Goal: Answer question/provide support

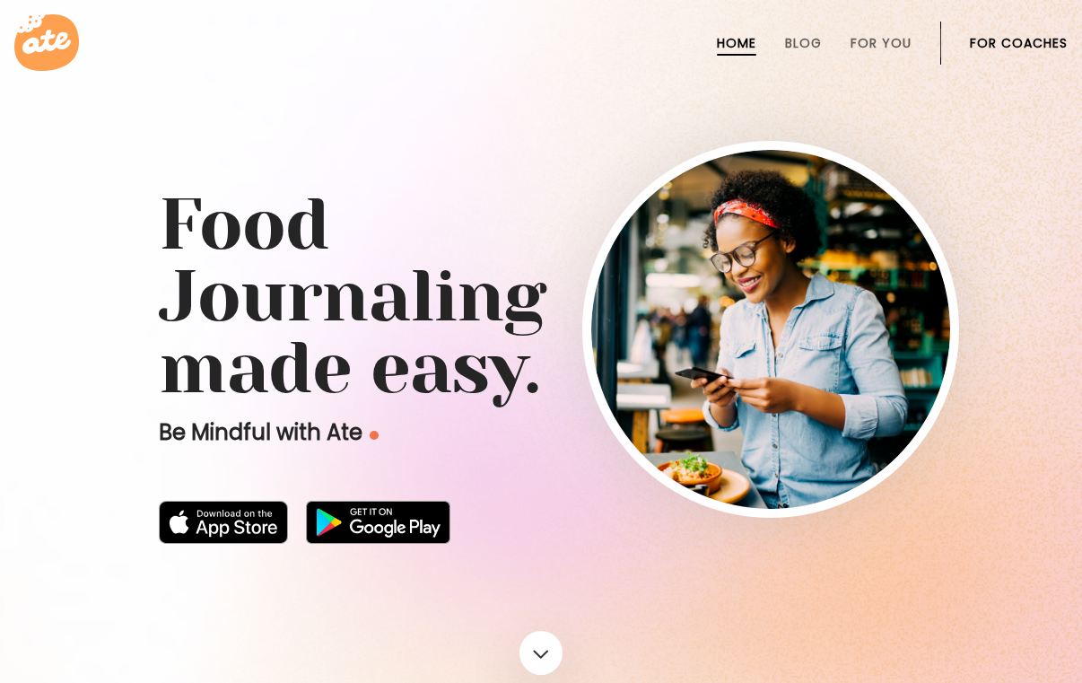
click at [998, 41] on link "For Coaches" at bounding box center [1019, 43] width 98 height 14
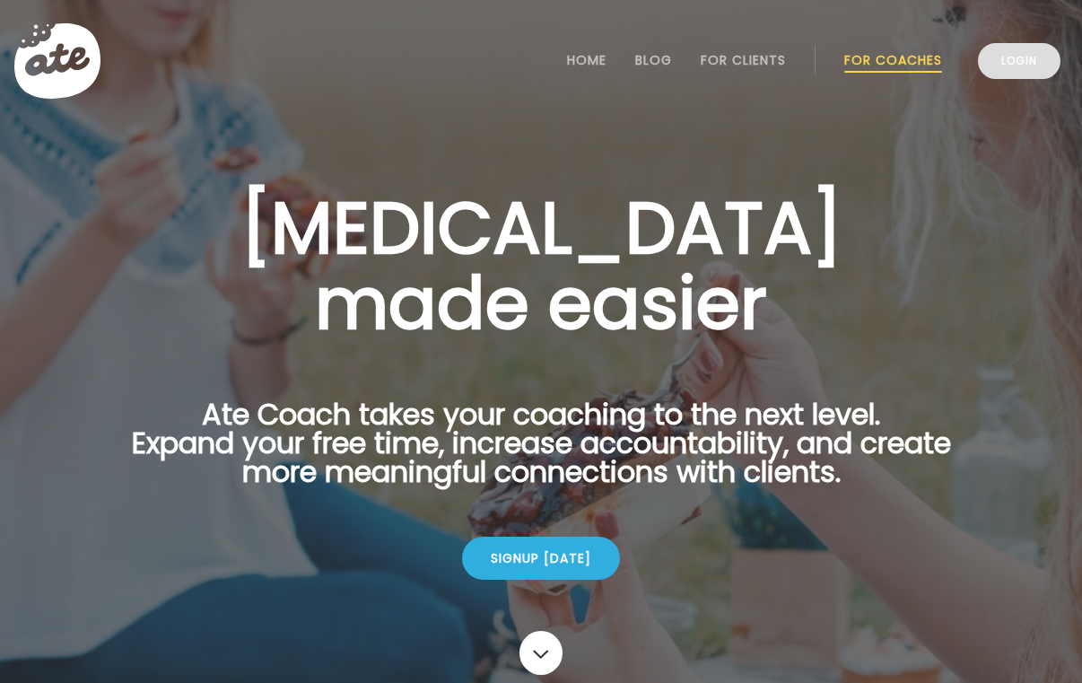
click at [1016, 73] on link "Login" at bounding box center [1019, 61] width 83 height 36
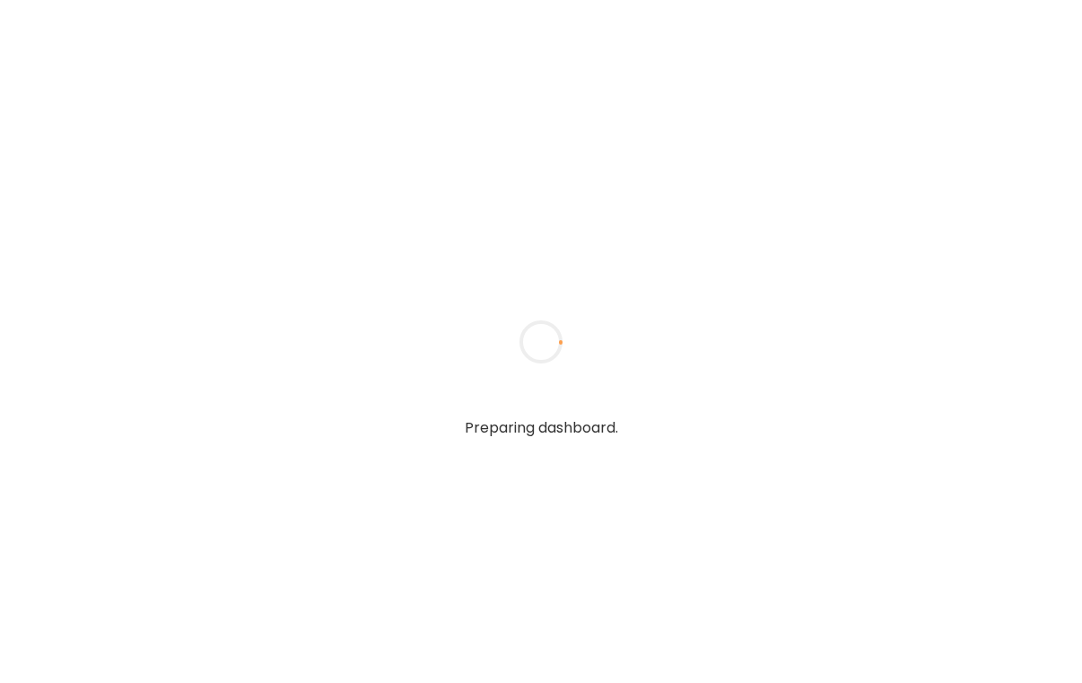
type input "**********"
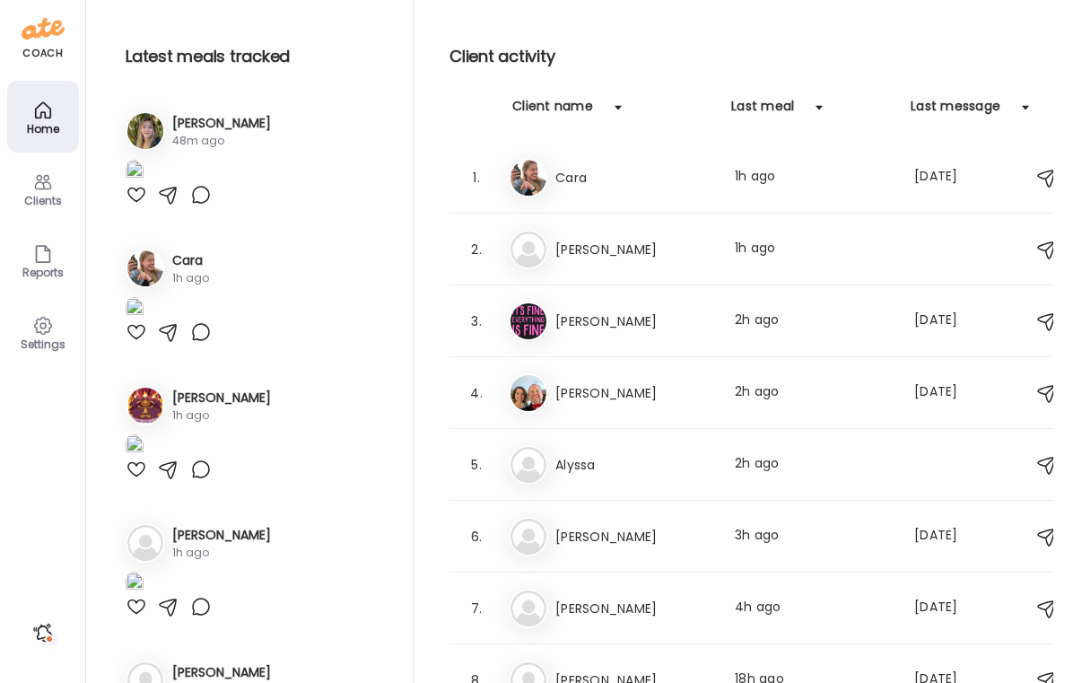
click at [56, 185] on div "Clients" at bounding box center [43, 189] width 72 height 72
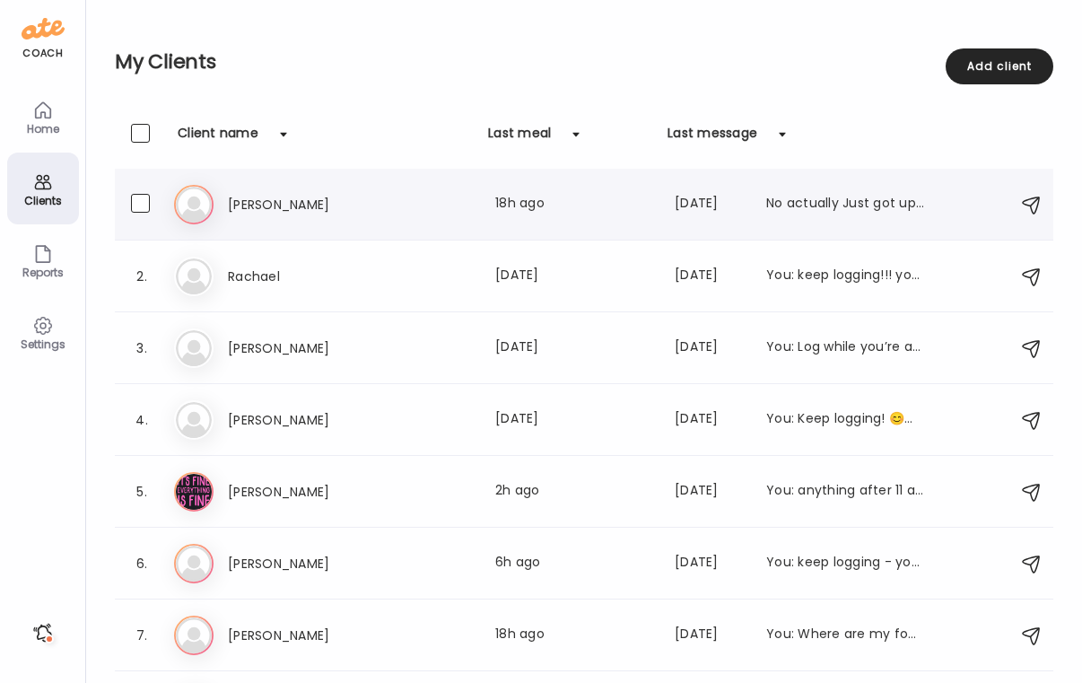
click at [319, 214] on h3 "Vinu" at bounding box center [307, 205] width 158 height 22
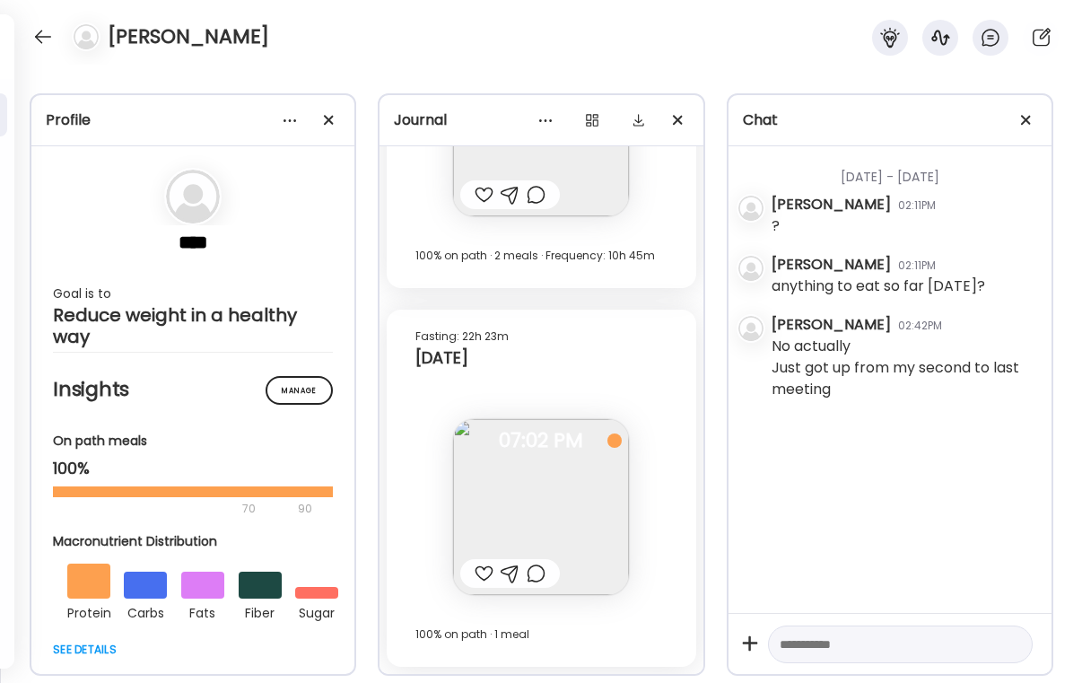
scroll to position [23726, 0]
click at [486, 570] on div at bounding box center [484, 573] width 19 height 22
click at [540, 578] on div at bounding box center [536, 573] width 19 height 22
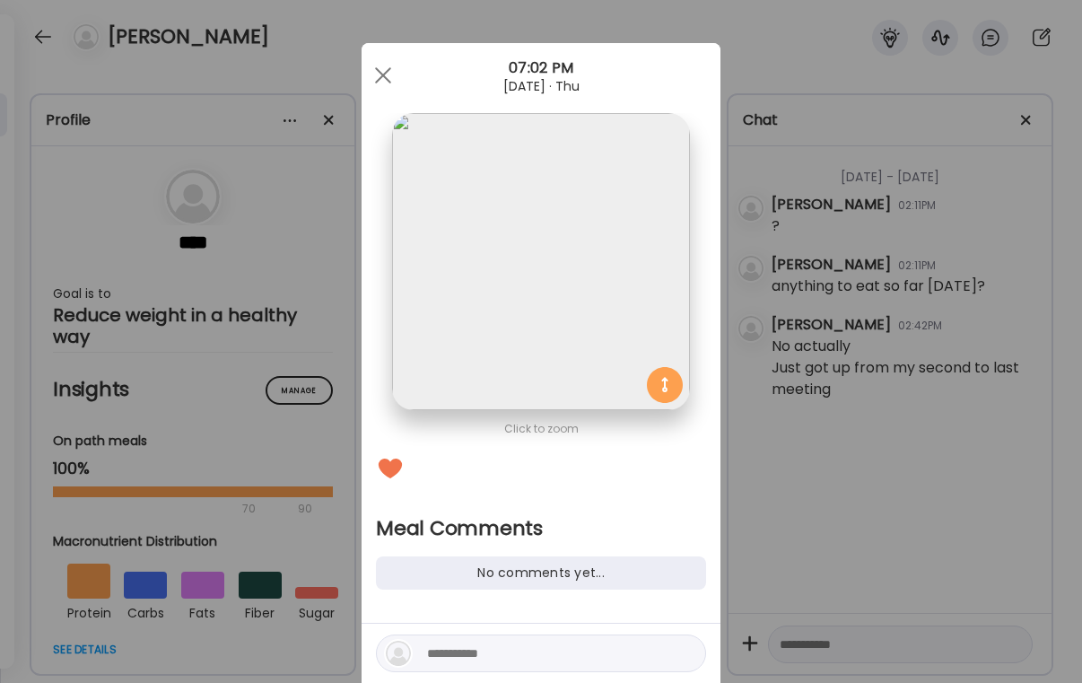
click at [490, 635] on div at bounding box center [541, 653] width 330 height 38
click at [481, 652] on textarea at bounding box center [548, 653] width 242 height 22
type textarea "*"
type textarea "**********"
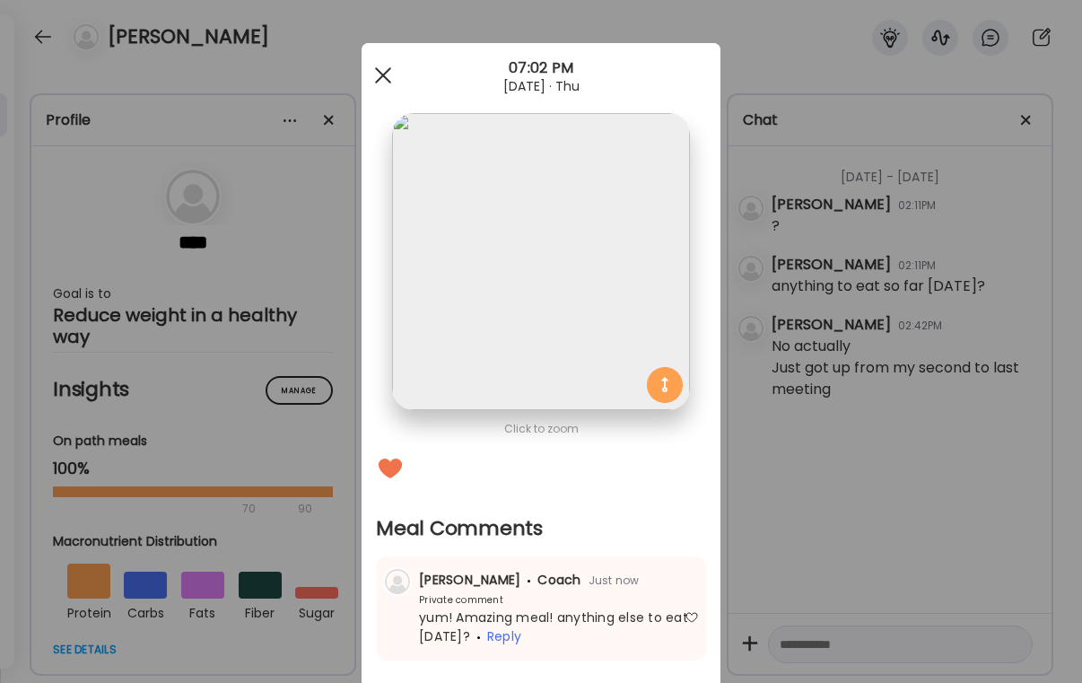
click at [379, 66] on div at bounding box center [383, 75] width 36 height 36
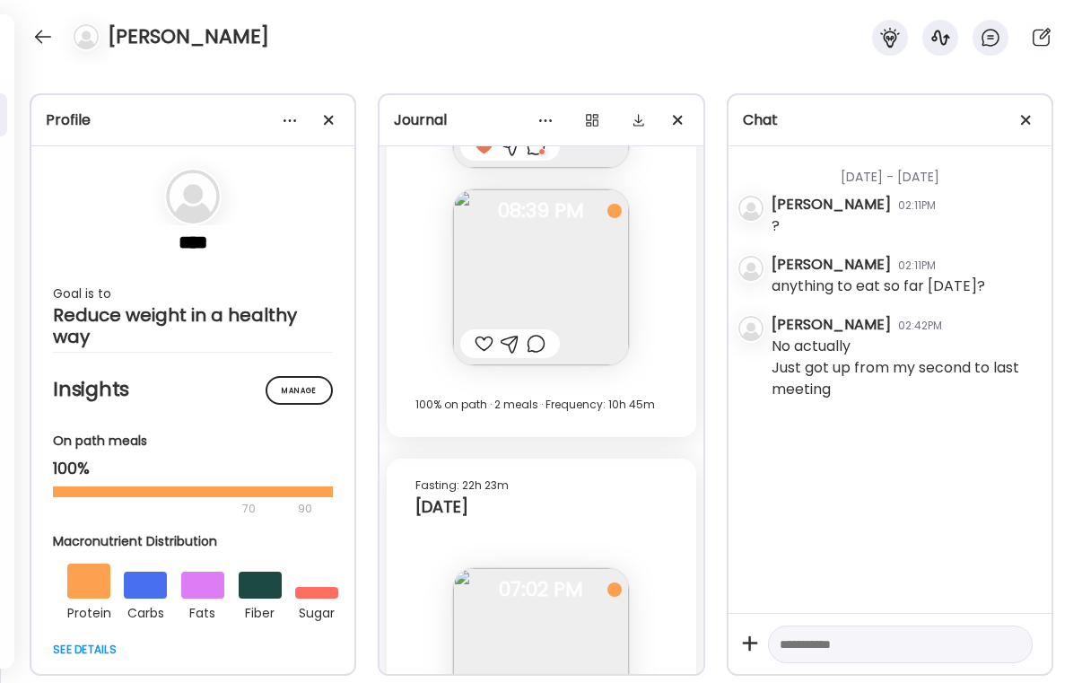
scroll to position [23577, 0]
click at [481, 345] on div at bounding box center [484, 345] width 19 height 22
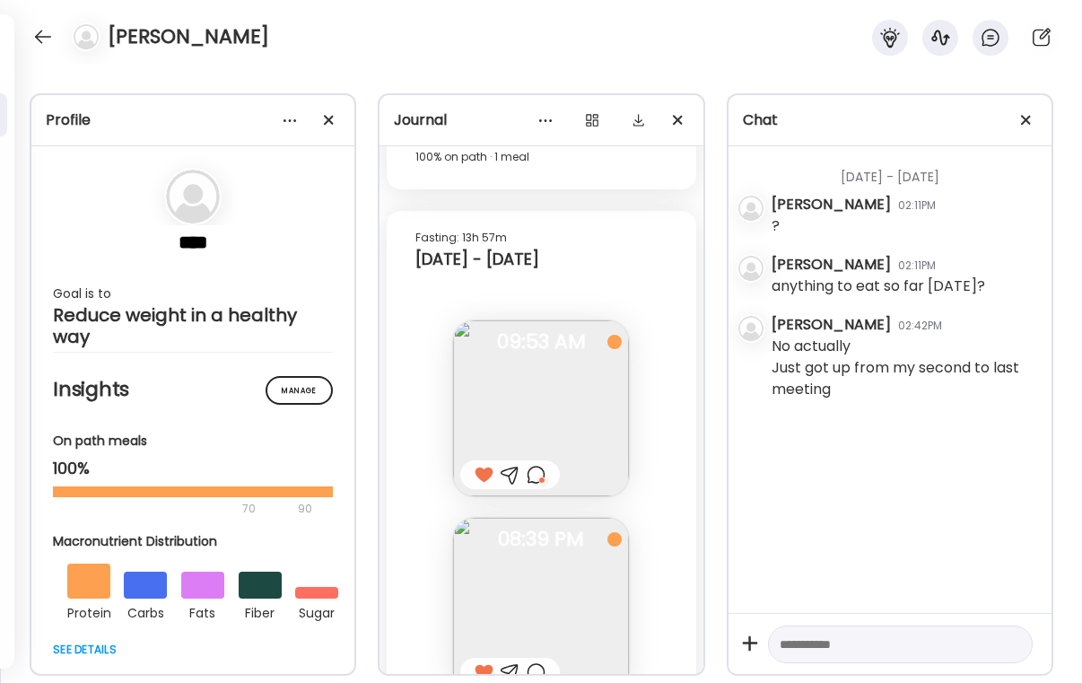
scroll to position [23246, 0]
click at [48, 39] on div at bounding box center [43, 36] width 29 height 29
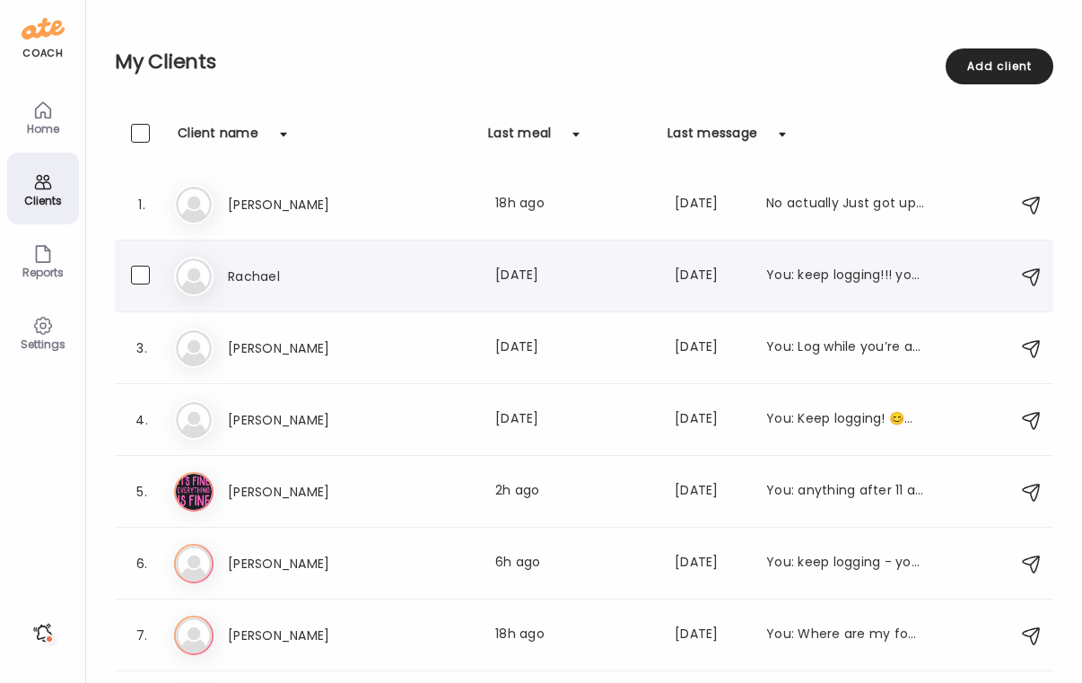
click at [263, 270] on h3 "Rachael" at bounding box center [307, 277] width 158 height 22
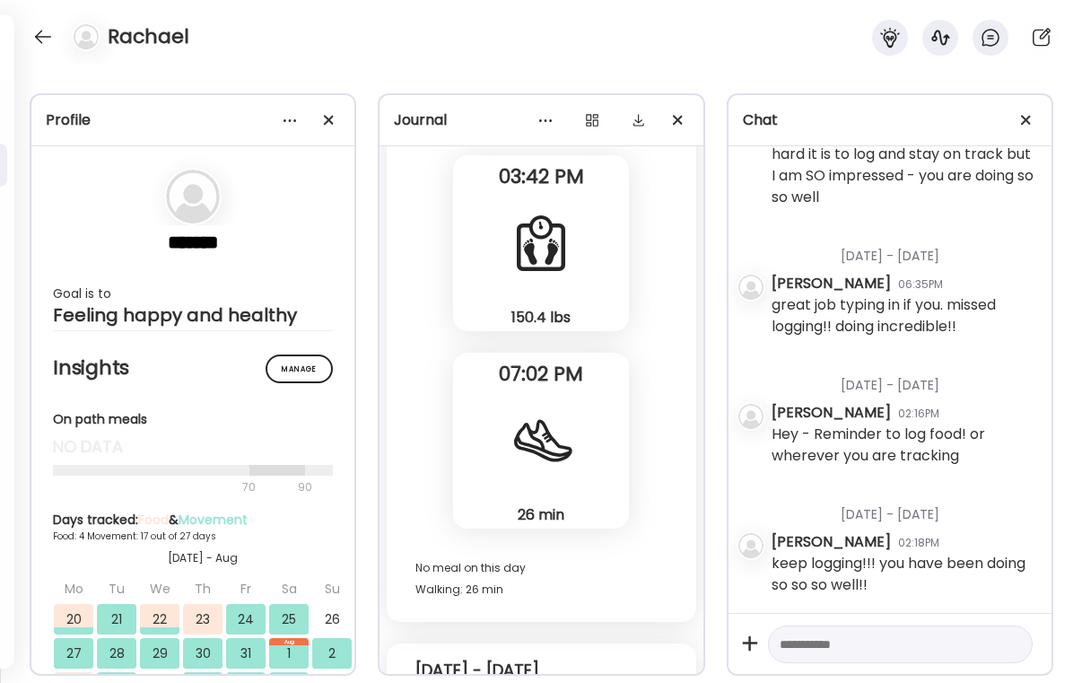
scroll to position [15666, 0]
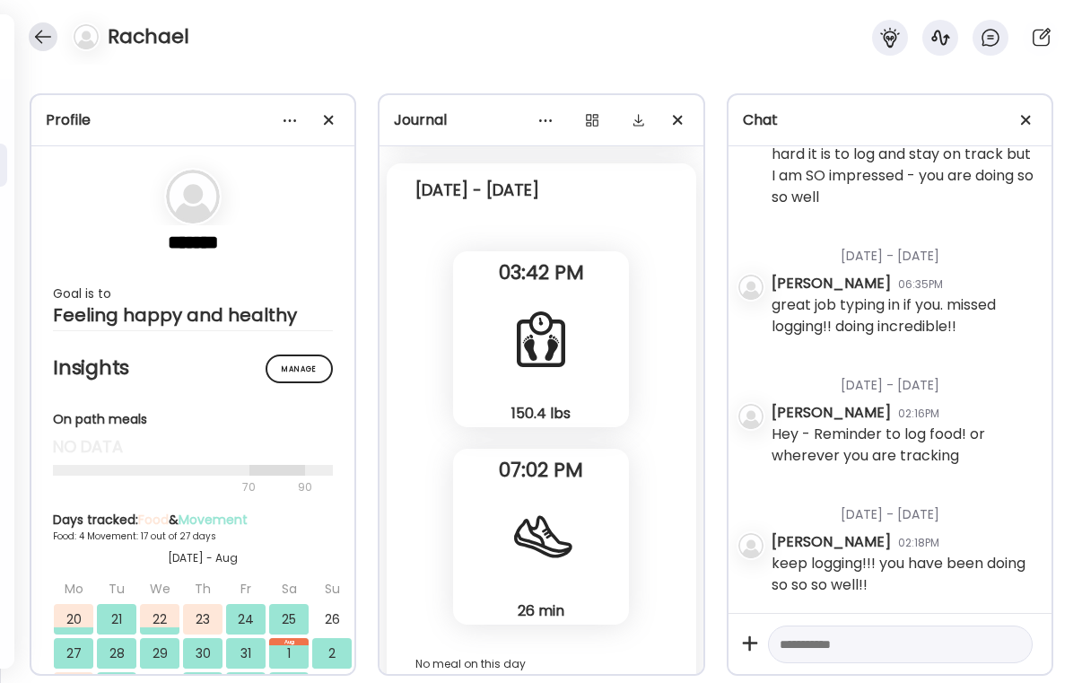
click at [38, 46] on div at bounding box center [43, 36] width 29 height 29
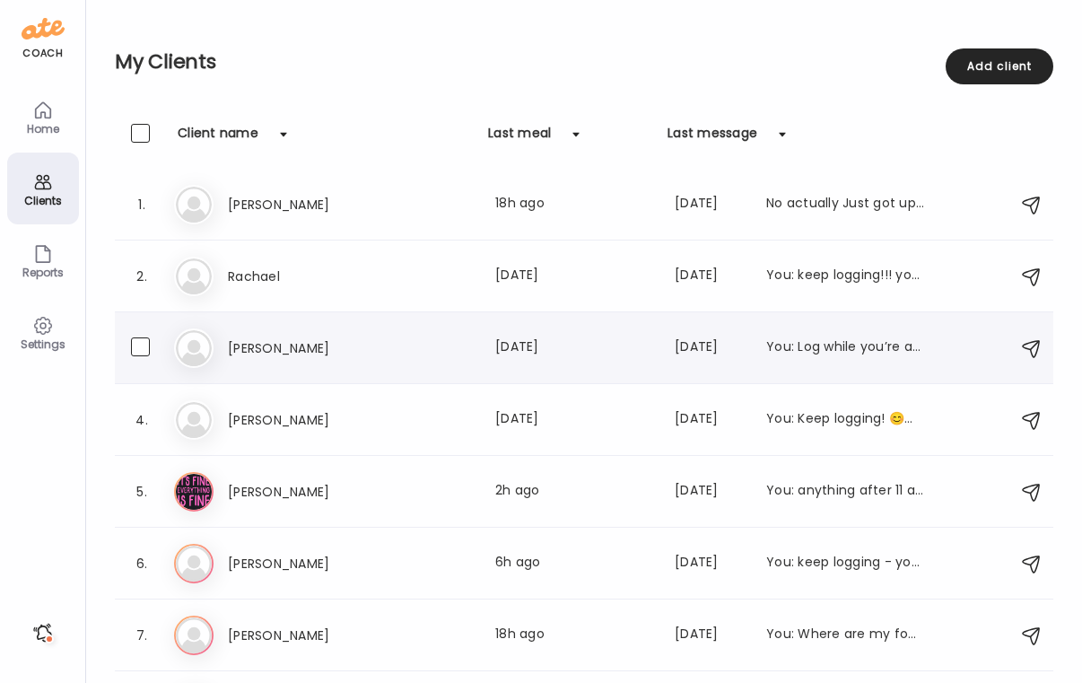
click at [248, 327] on div "3. Ka Kaitlin Last meal: 8d ago Last message: 11d ago You: Log while you’re awa…" at bounding box center [584, 348] width 938 height 72
click at [257, 343] on h3 "Kaitlin" at bounding box center [307, 348] width 158 height 22
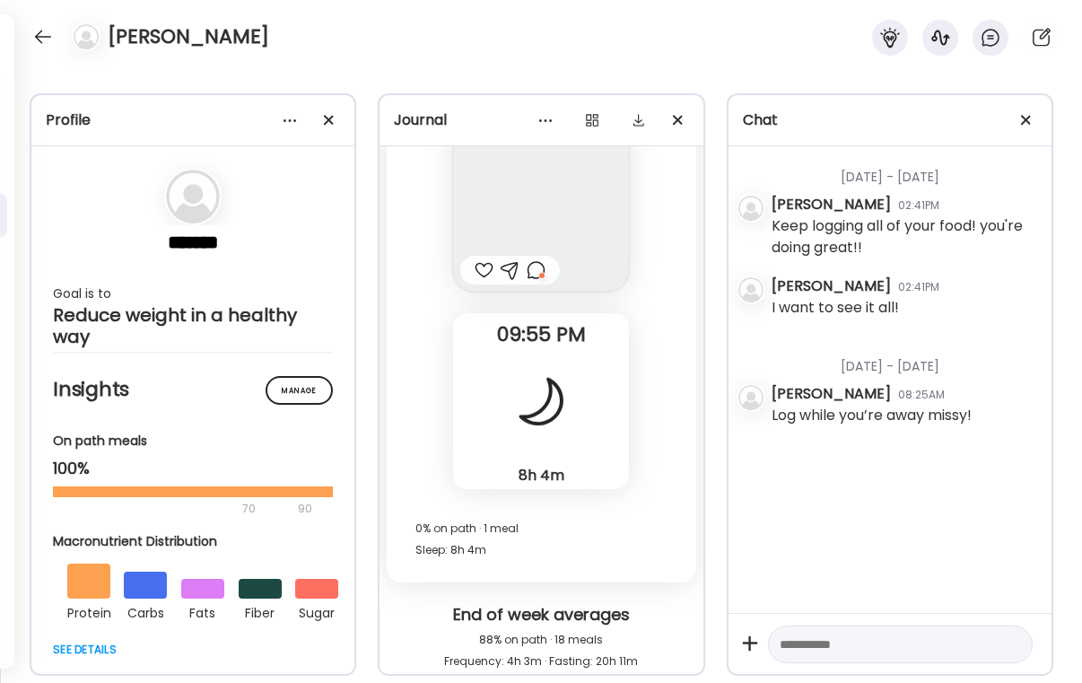
scroll to position [18371, 0]
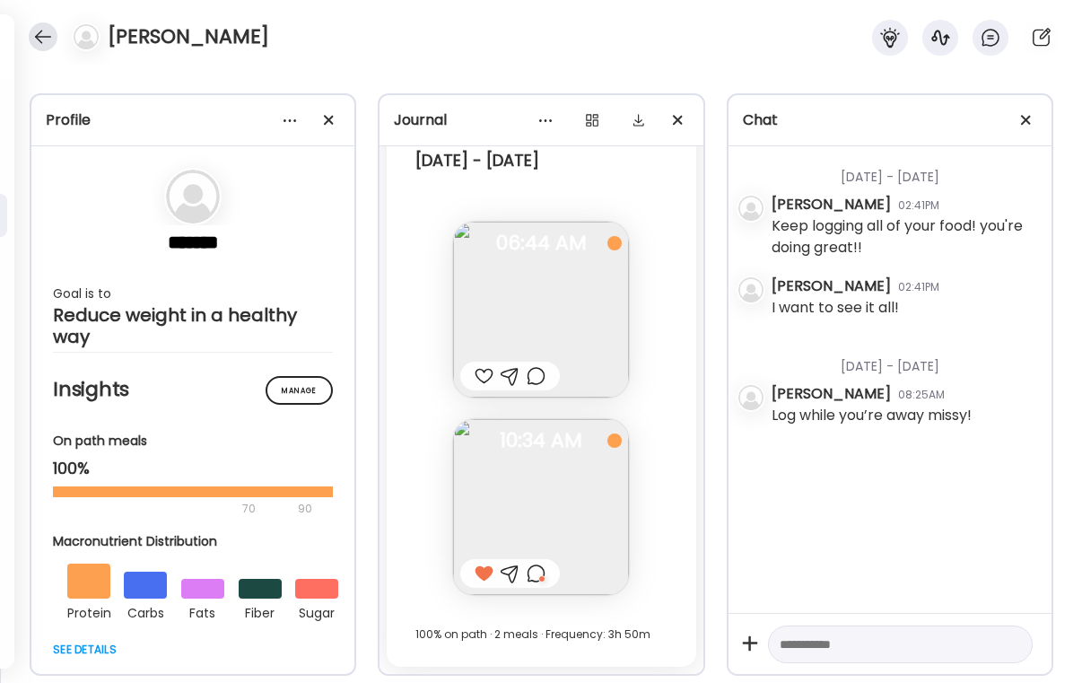
click at [46, 26] on div at bounding box center [43, 36] width 29 height 29
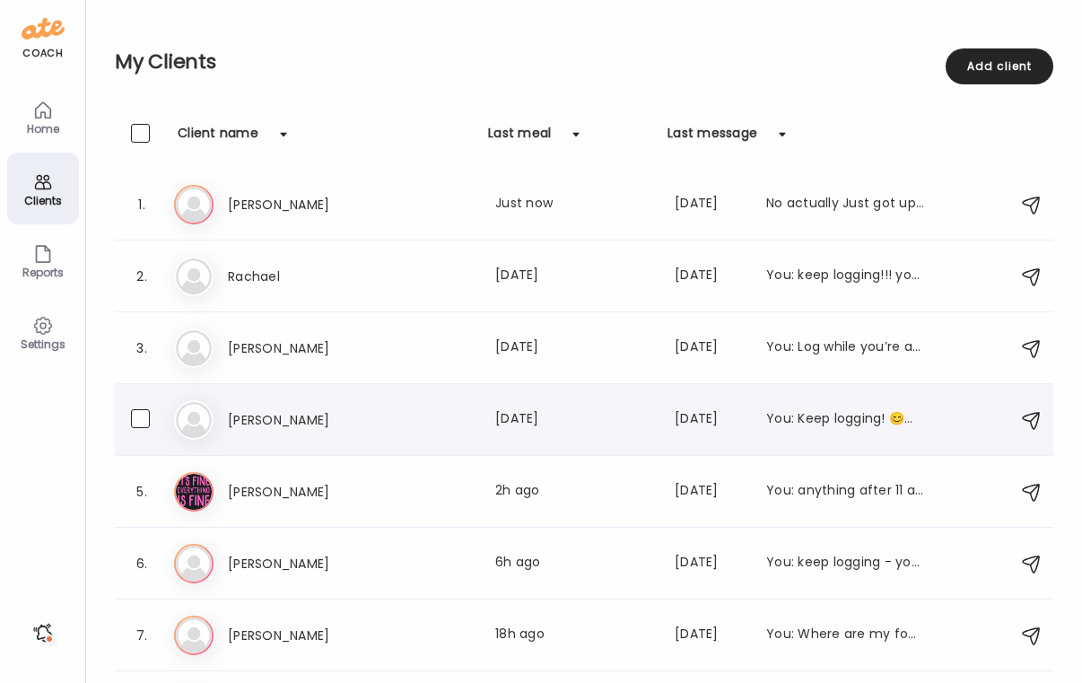
click at [317, 414] on h3 "McKenzie" at bounding box center [307, 420] width 158 height 22
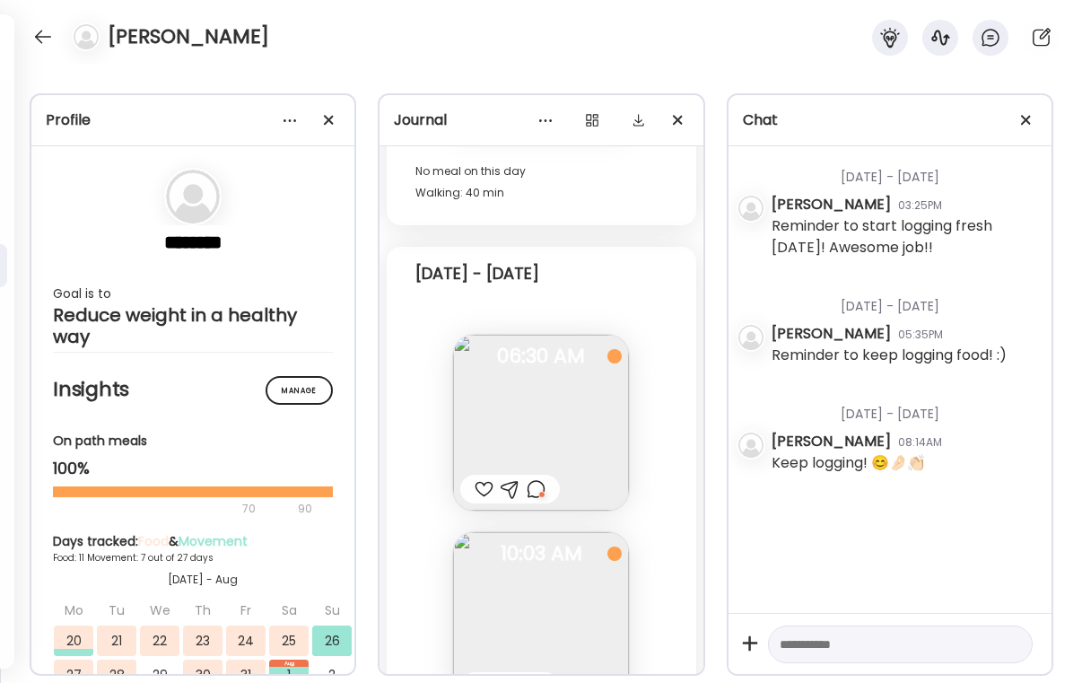
scroll to position [16902, 0]
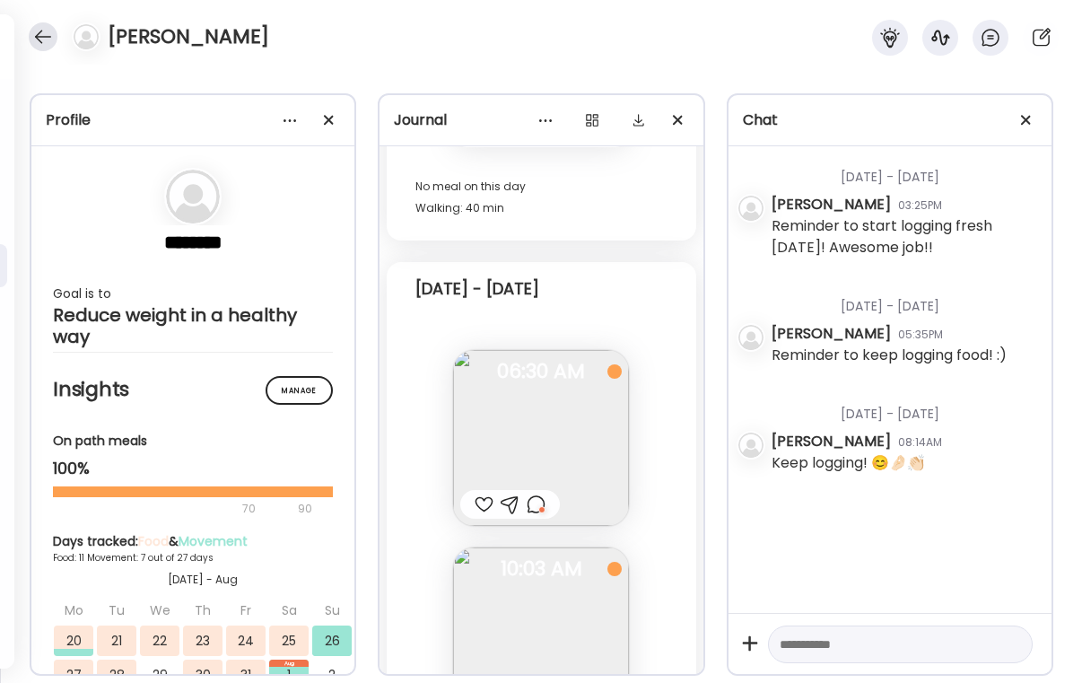
click at [34, 30] on div at bounding box center [43, 36] width 29 height 29
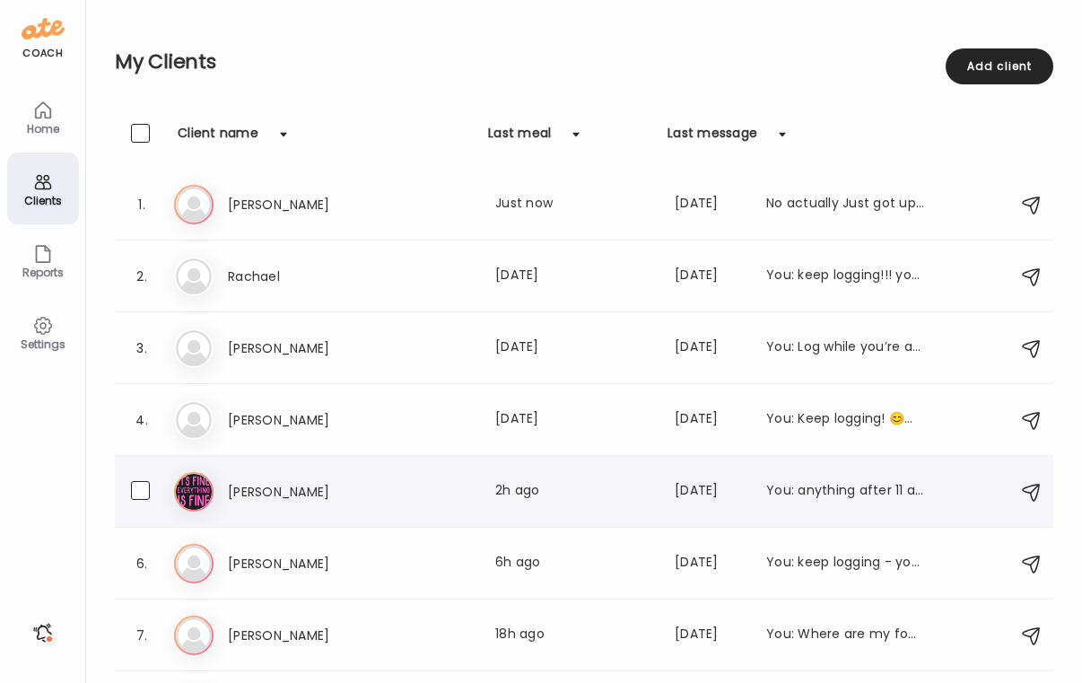
click at [333, 492] on h3 "Elena" at bounding box center [307, 492] width 158 height 22
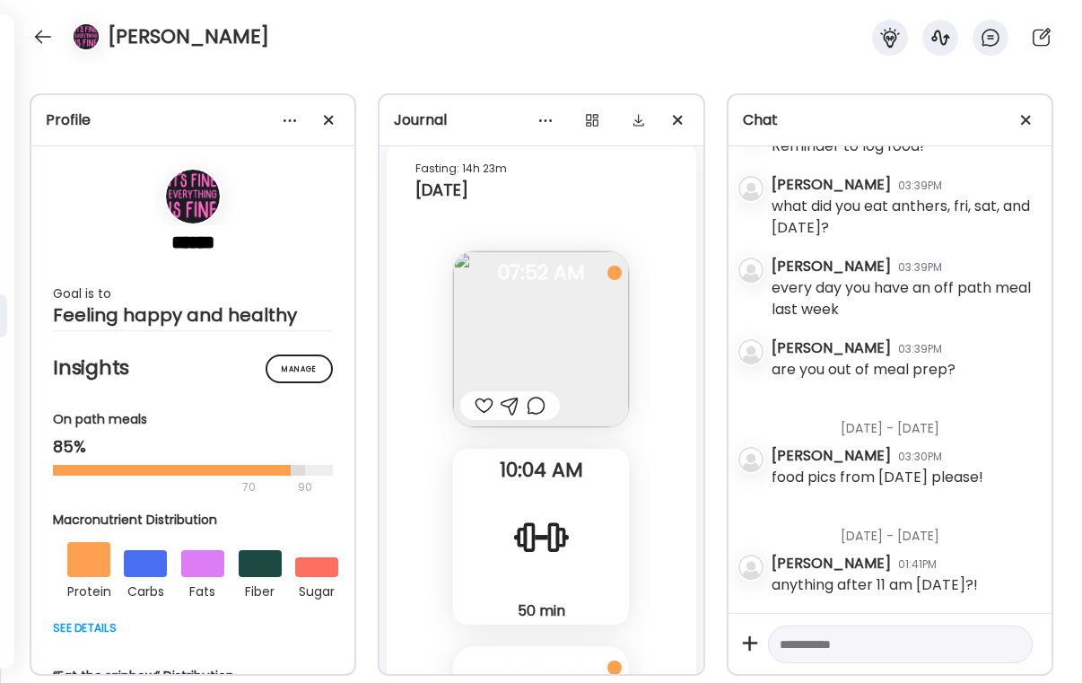
scroll to position [38030, 0]
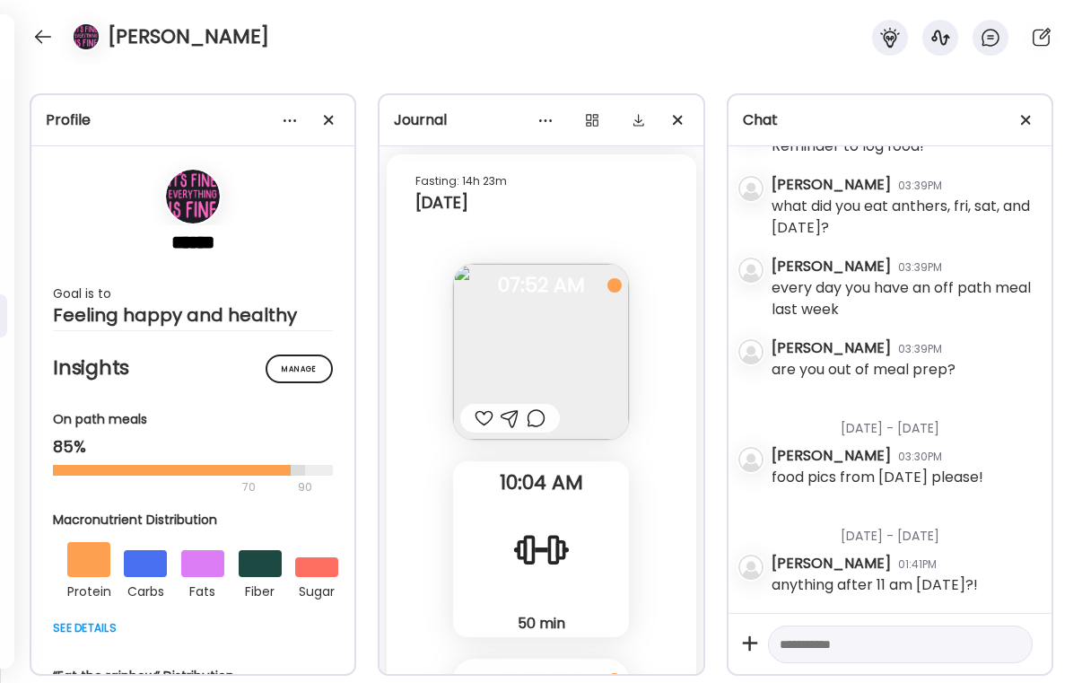
click at [488, 407] on div at bounding box center [484, 418] width 19 height 22
click at [544, 407] on div at bounding box center [536, 418] width 19 height 22
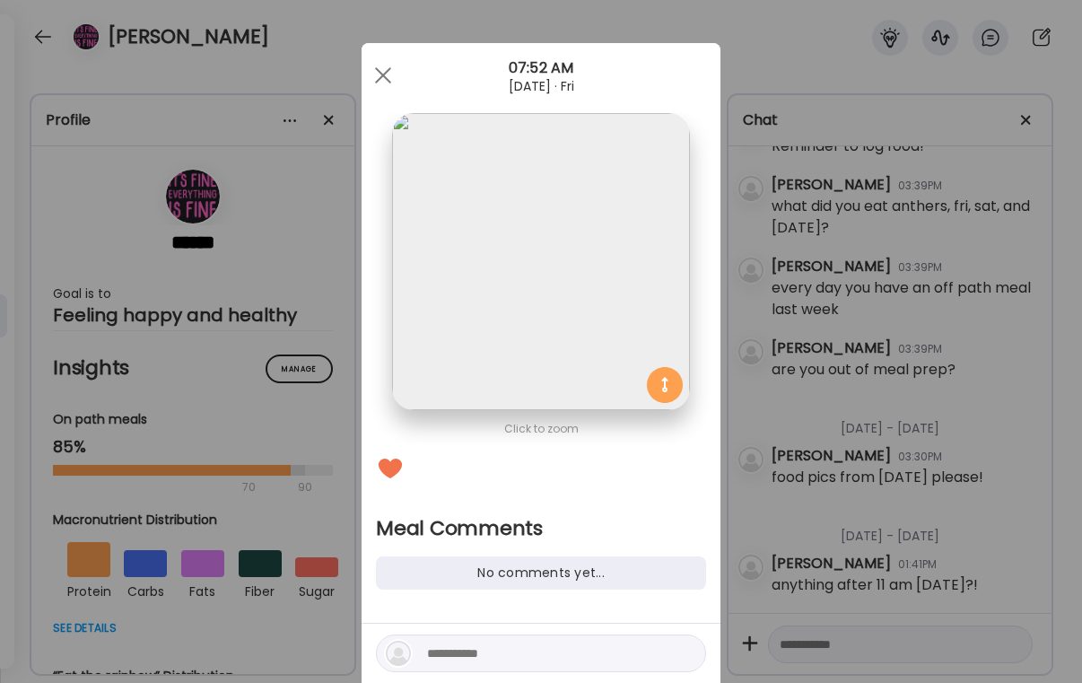
click at [489, 642] on textarea at bounding box center [548, 653] width 242 height 22
type textarea "**********"
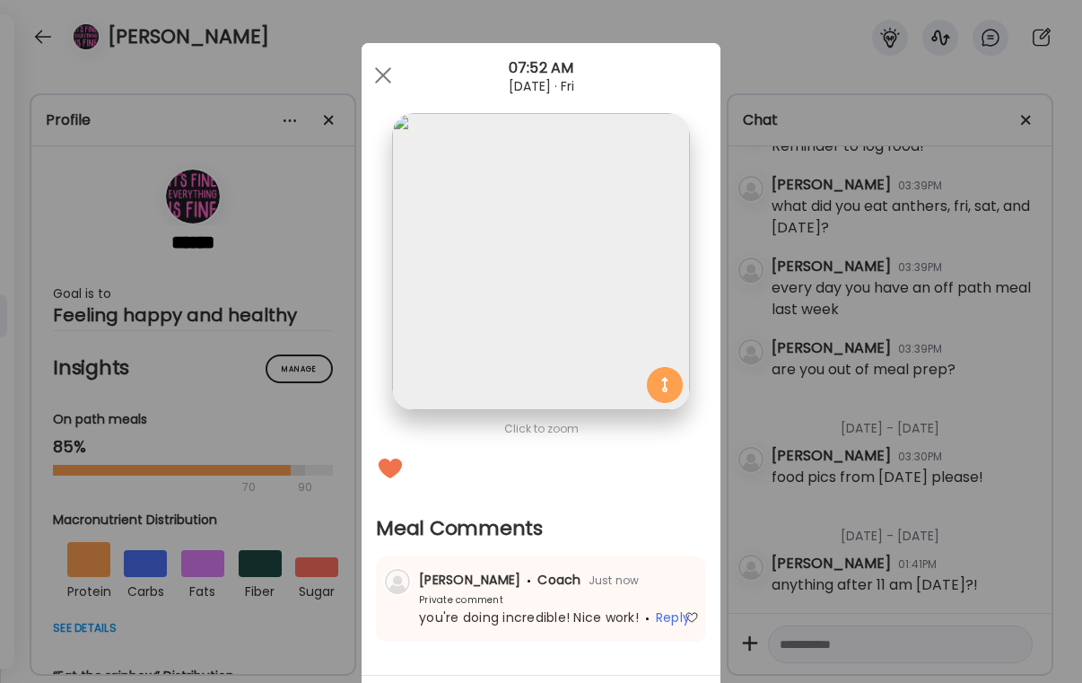
click at [917, 108] on div "Ate Coach Dashboard Wahoo! It’s official Take a moment to set up your Coach Pro…" at bounding box center [541, 341] width 1082 height 683
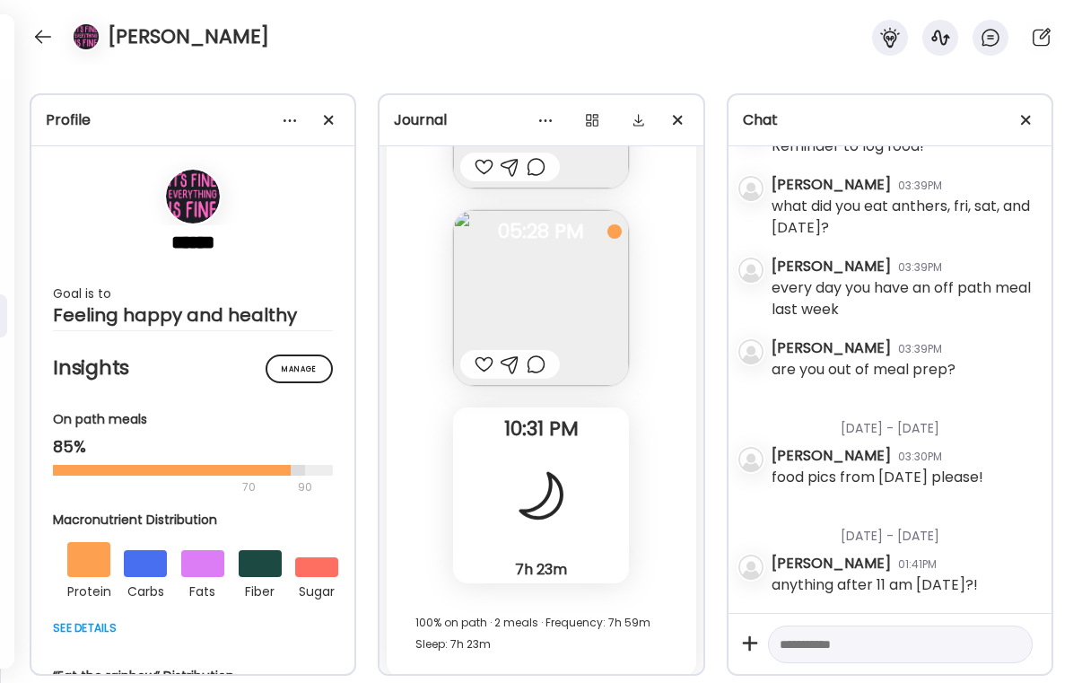
scroll to position [37481, 0]
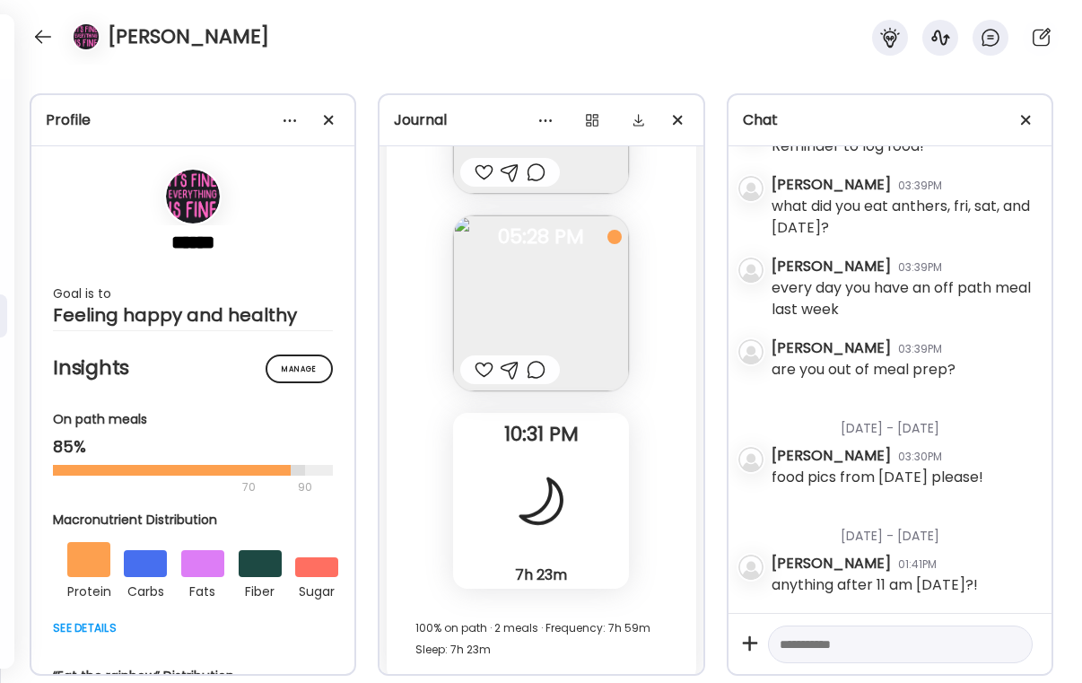
click at [475, 359] on div at bounding box center [484, 370] width 19 height 22
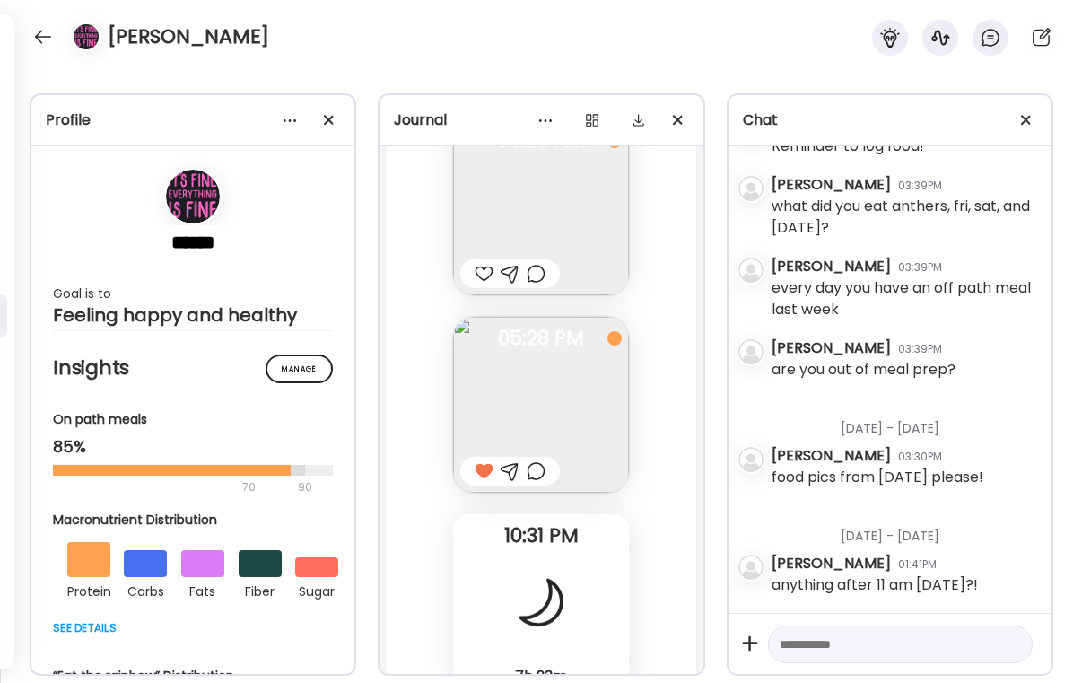
click at [540, 460] on div at bounding box center [536, 471] width 19 height 22
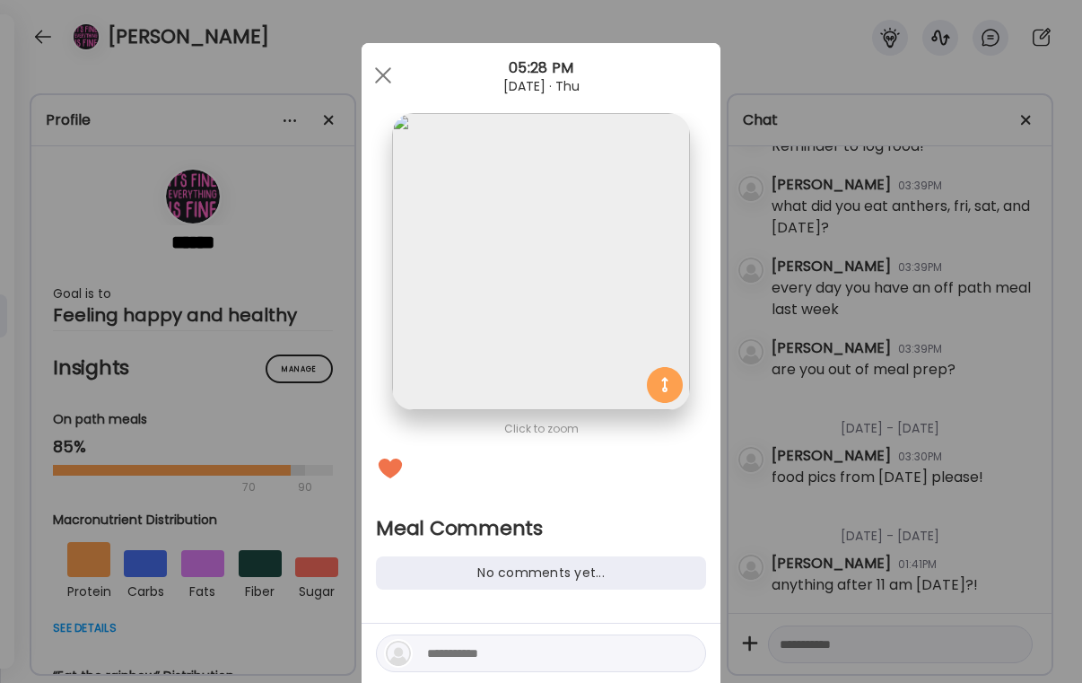
click at [495, 659] on textarea at bounding box center [548, 653] width 242 height 22
type textarea "*"
type textarea "**********"
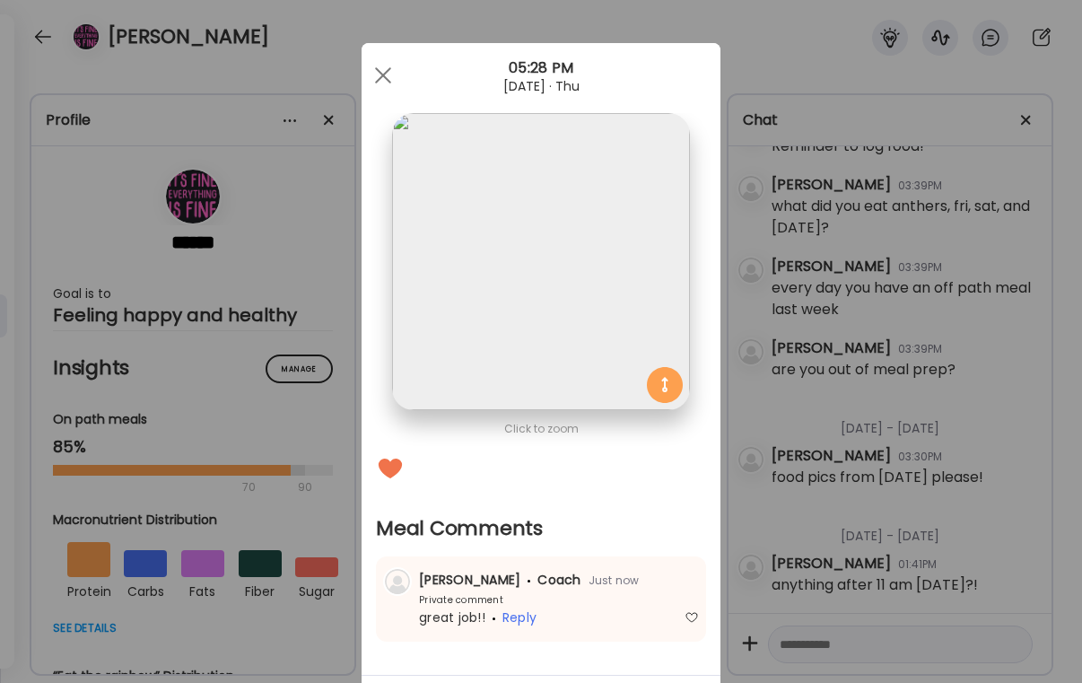
click at [900, 575] on div "Ate Coach Dashboard Wahoo! It’s official Take a moment to set up your Coach Pro…" at bounding box center [541, 341] width 1082 height 683
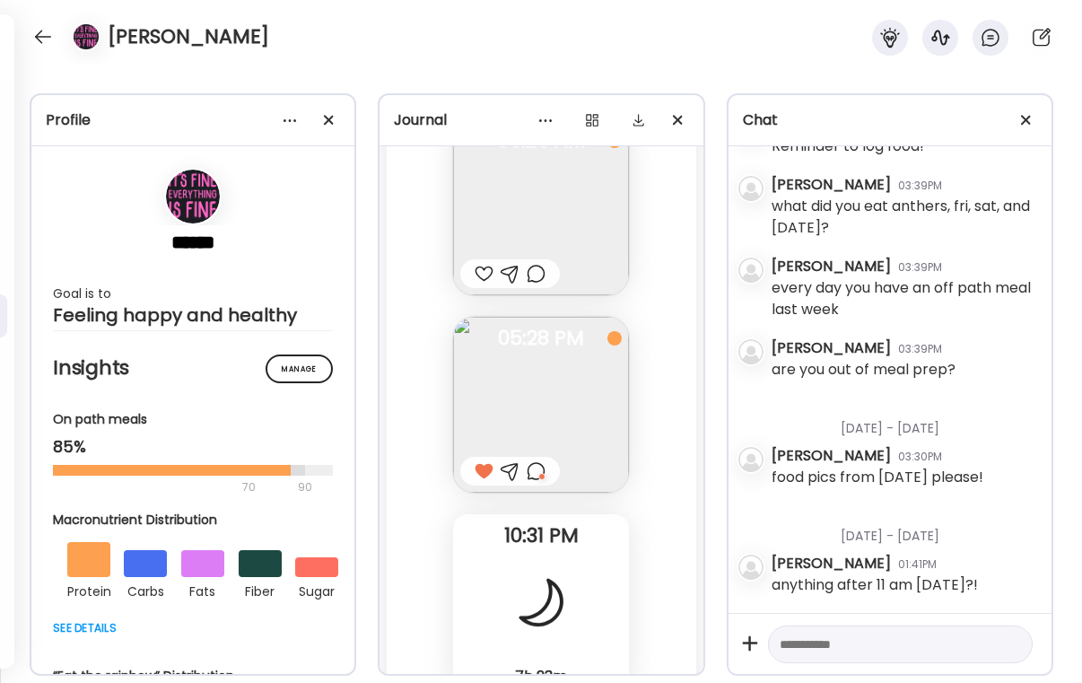
scroll to position [37339, 0]
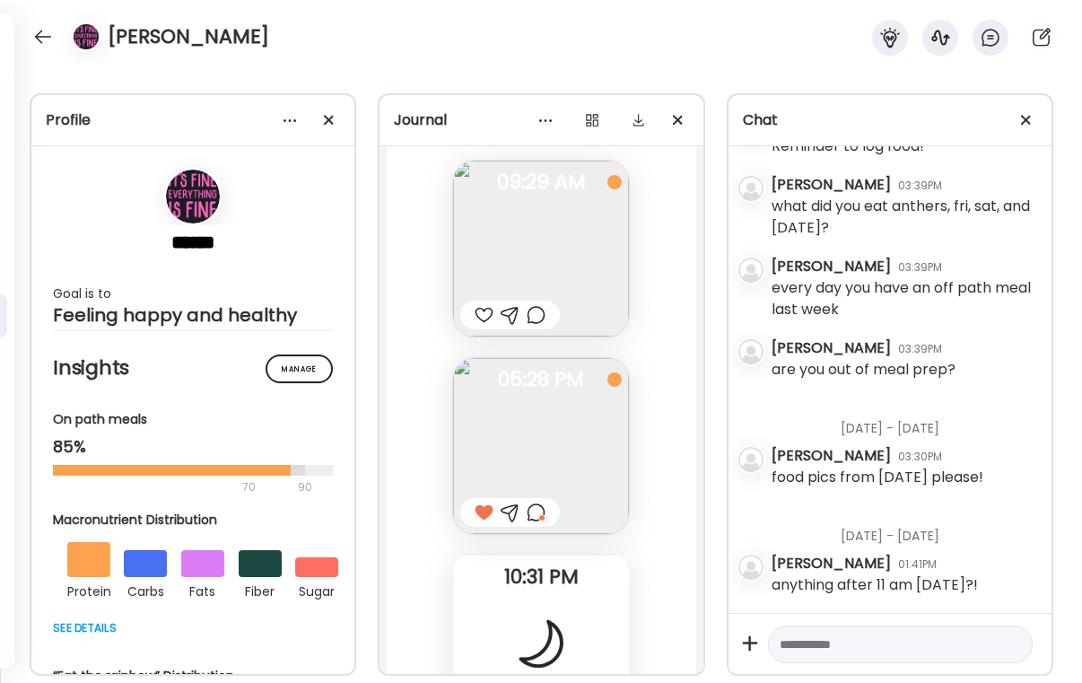
click at [484, 304] on div at bounding box center [484, 315] width 19 height 22
click at [528, 304] on div at bounding box center [536, 315] width 19 height 22
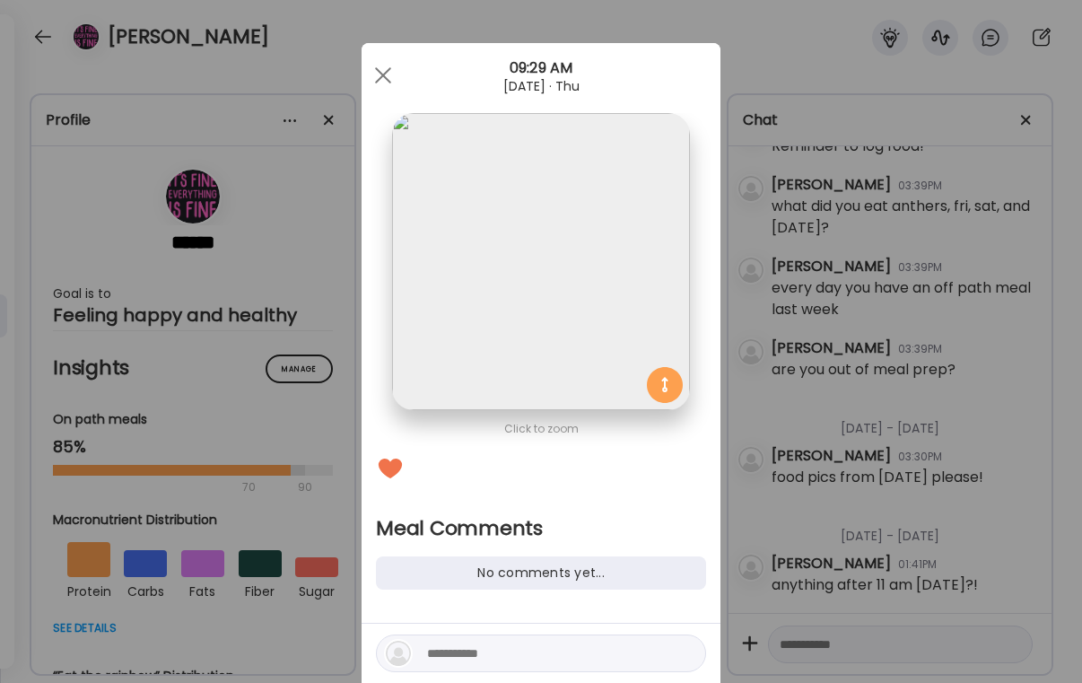
click at [454, 649] on textarea at bounding box center [548, 653] width 242 height 22
type textarea "*"
type textarea "**********"
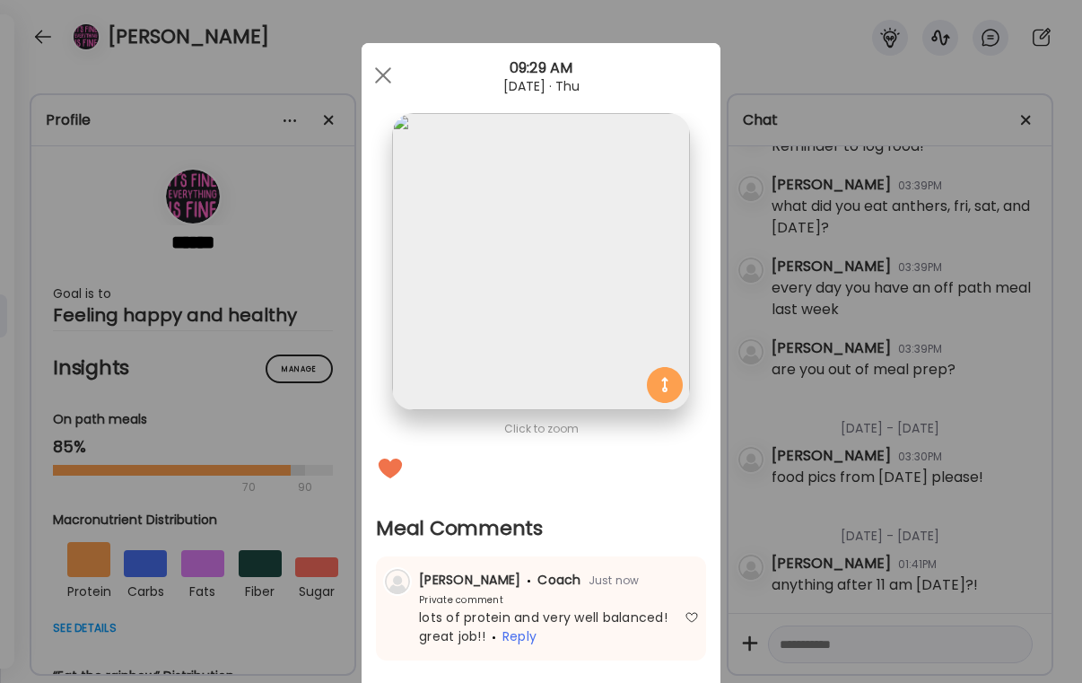
click at [779, 493] on div "Ate Coach Dashboard Wahoo! It’s official Take a moment to set up your Coach Pro…" at bounding box center [541, 341] width 1082 height 683
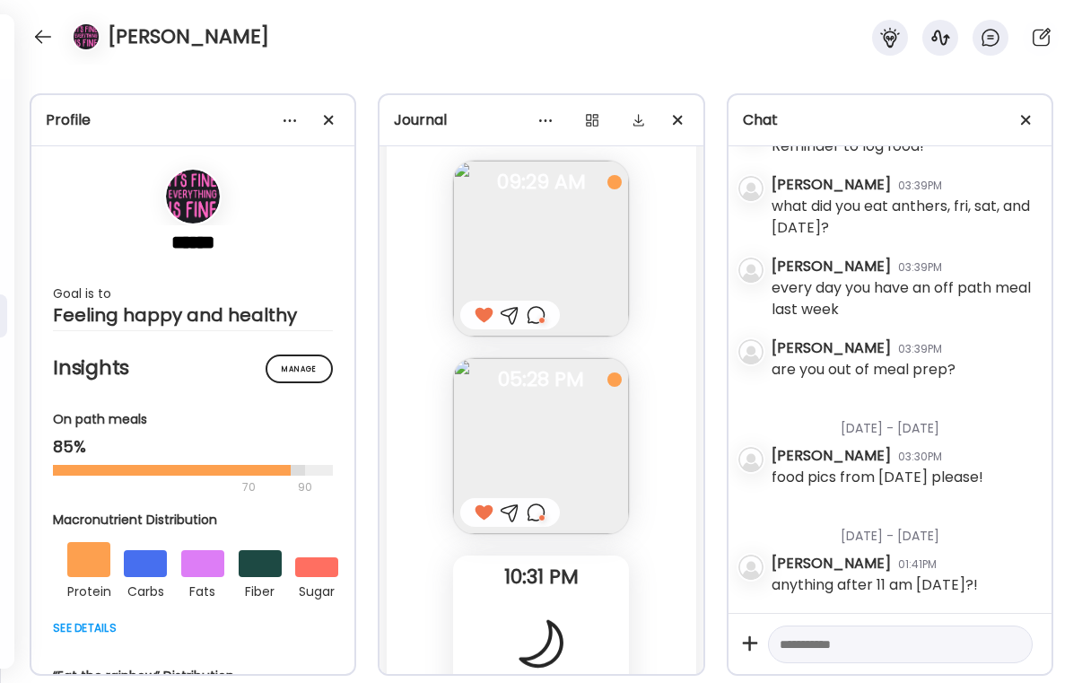
click at [33, 23] on div "Elena" at bounding box center [541, 32] width 1082 height 65
click at [43, 33] on div at bounding box center [43, 36] width 29 height 29
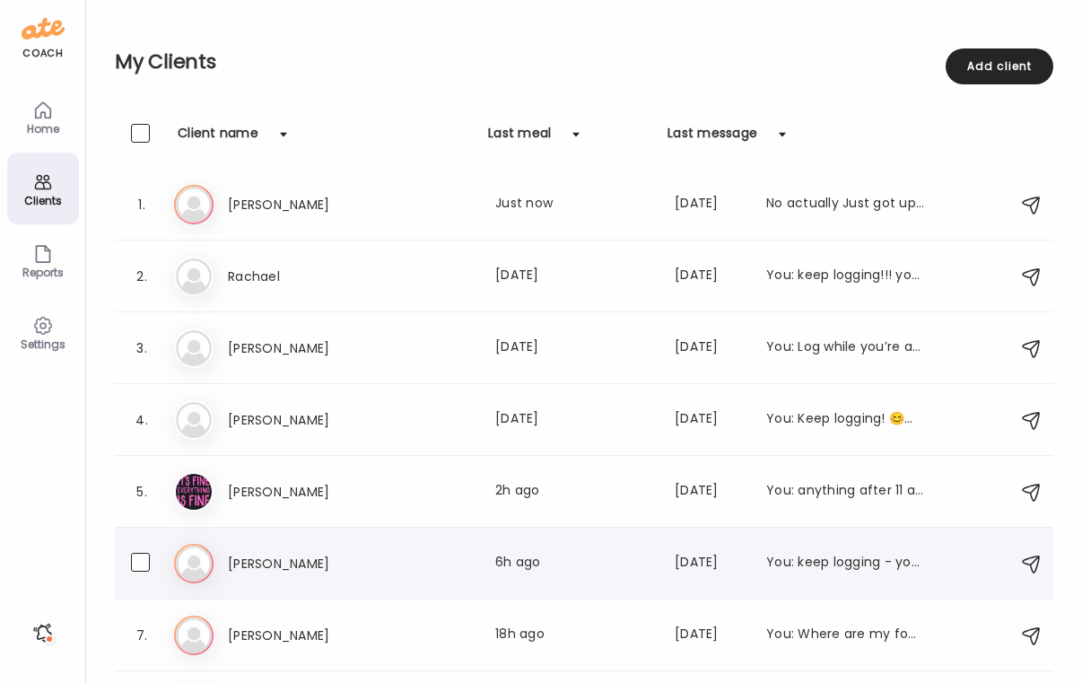
click at [332, 572] on h3 "Louise" at bounding box center [307, 564] width 158 height 22
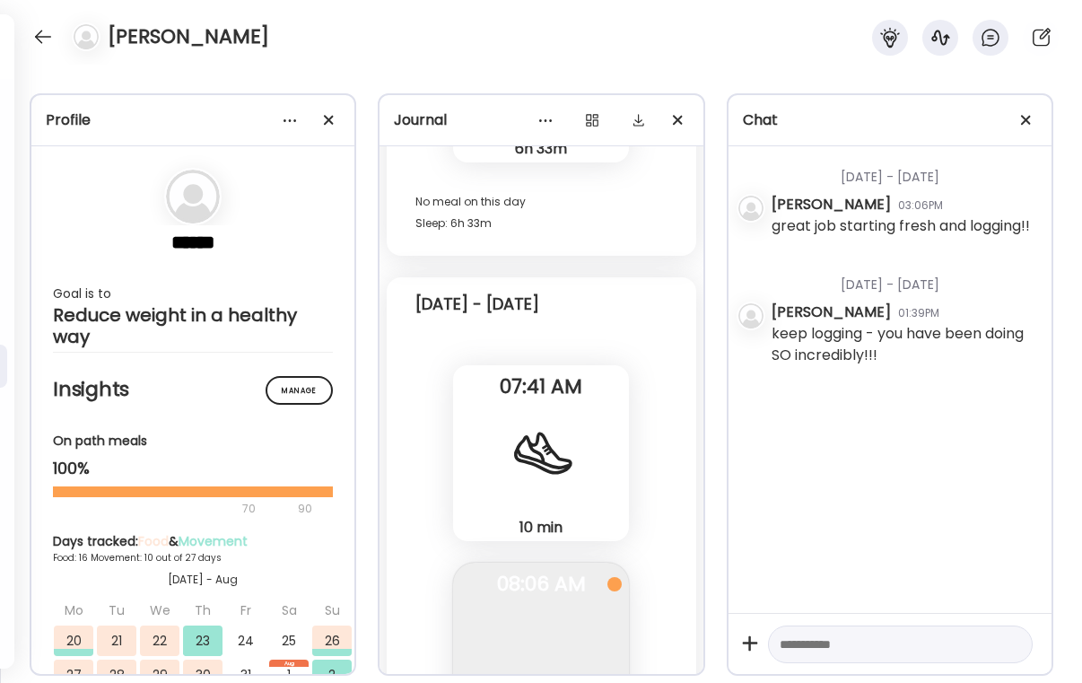
scroll to position [19085, 0]
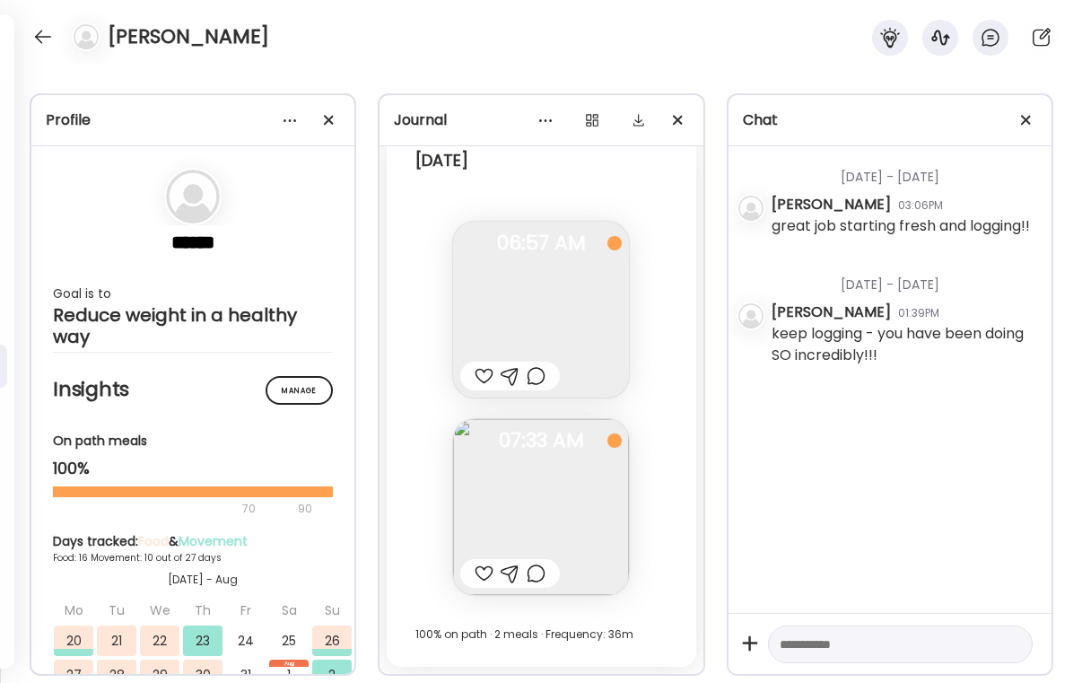
click at [475, 571] on div at bounding box center [484, 573] width 19 height 22
click at [536, 575] on div at bounding box center [536, 573] width 19 height 22
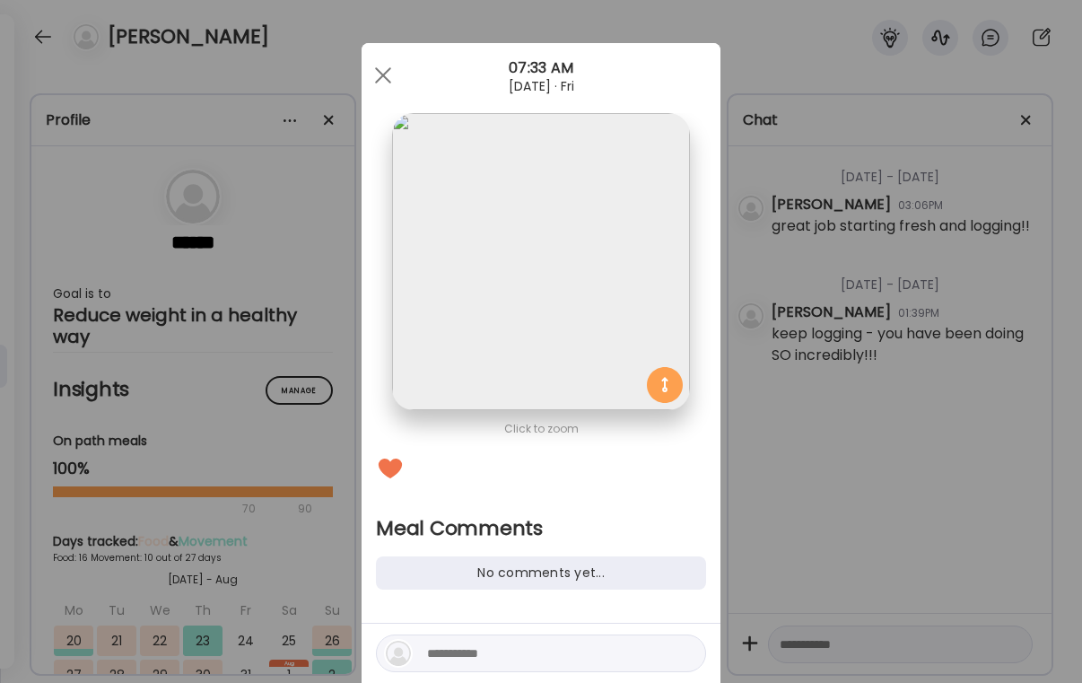
click at [446, 649] on textarea at bounding box center [548, 653] width 242 height 22
type textarea "**********"
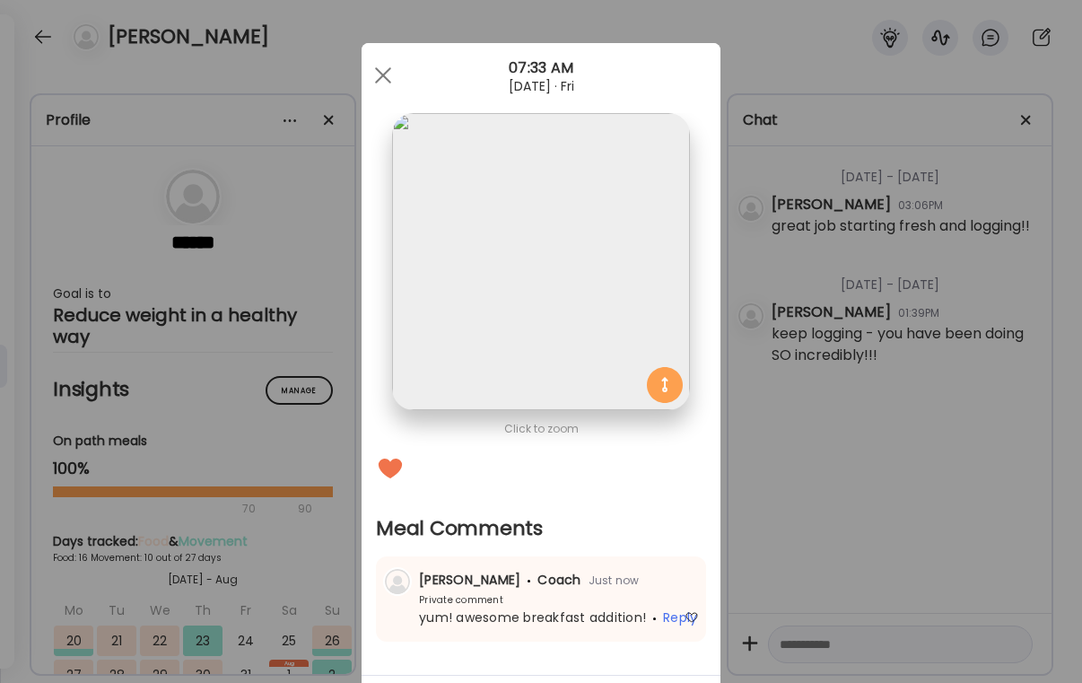
click at [874, 549] on div "Ate Coach Dashboard Wahoo! It’s official Take a moment to set up your Coach Pro…" at bounding box center [541, 341] width 1082 height 683
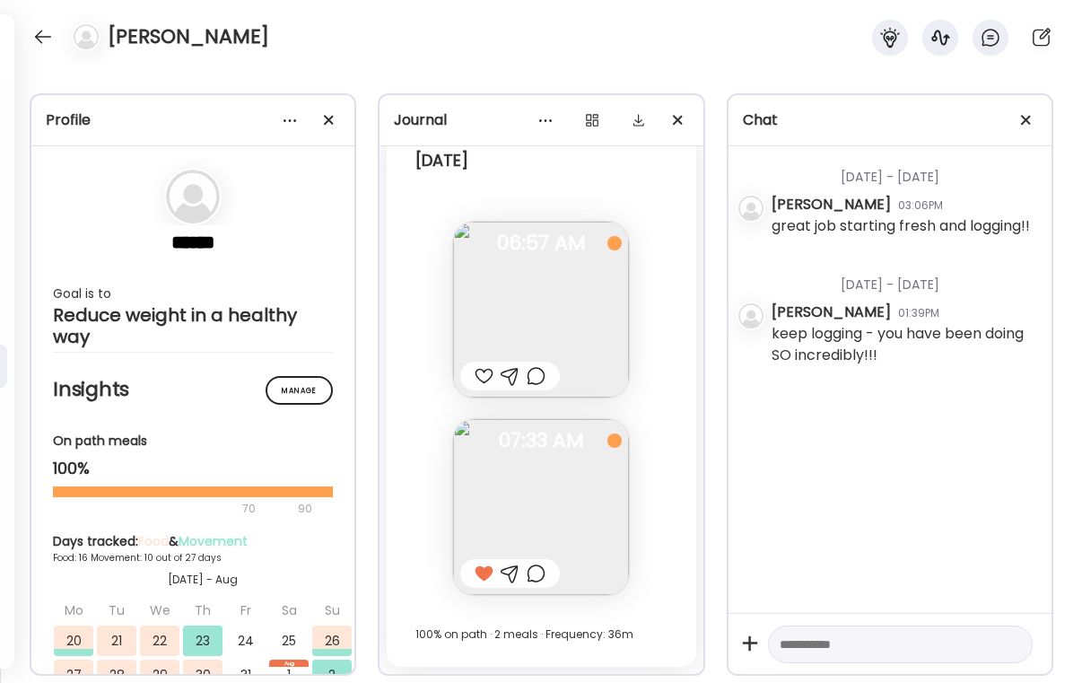
click at [483, 378] on div at bounding box center [484, 376] width 19 height 22
click at [534, 378] on div at bounding box center [536, 376] width 19 height 22
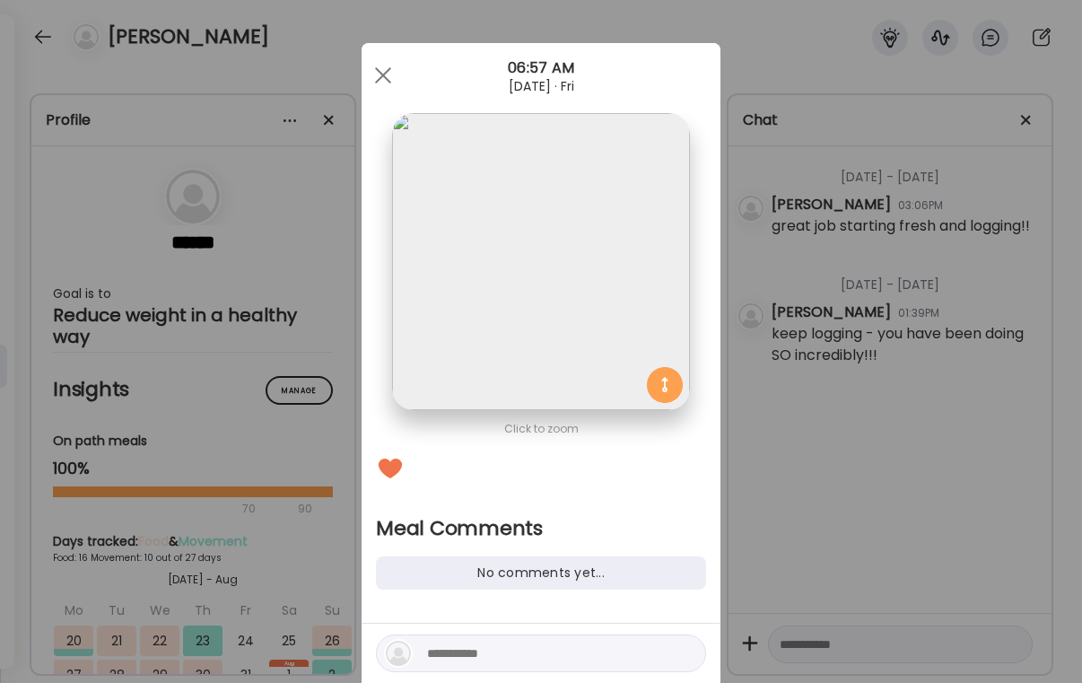
click at [493, 649] on textarea at bounding box center [548, 653] width 242 height 22
type textarea "*"
type textarea "**********"
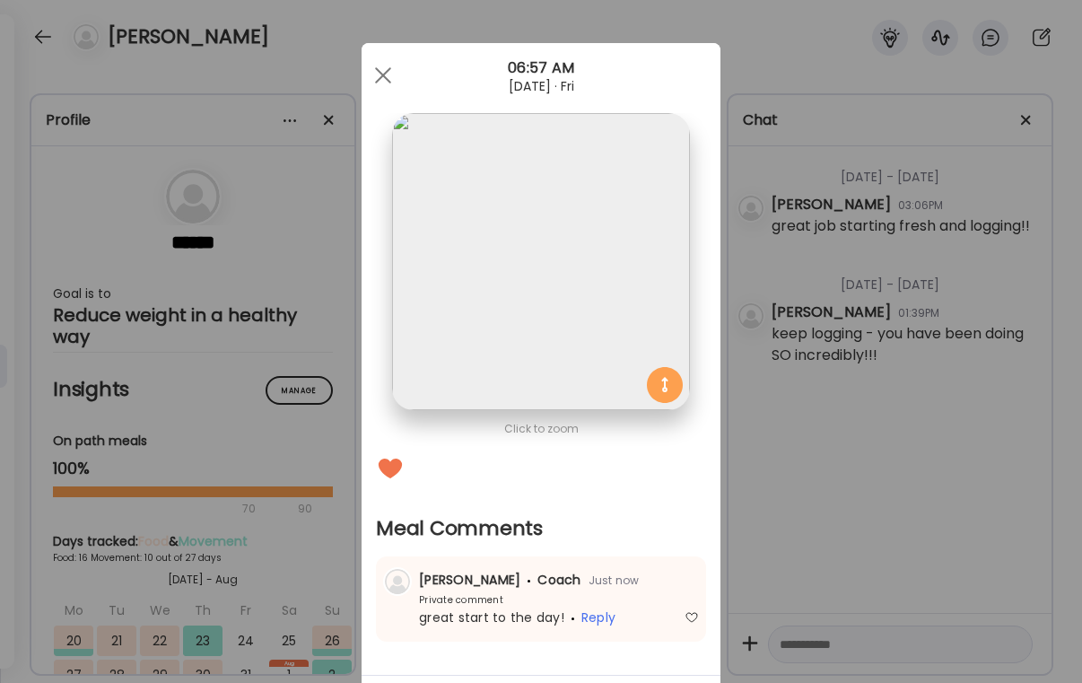
click at [812, 536] on div "Ate Coach Dashboard Wahoo! It’s official Take a moment to set up your Coach Pro…" at bounding box center [541, 341] width 1082 height 683
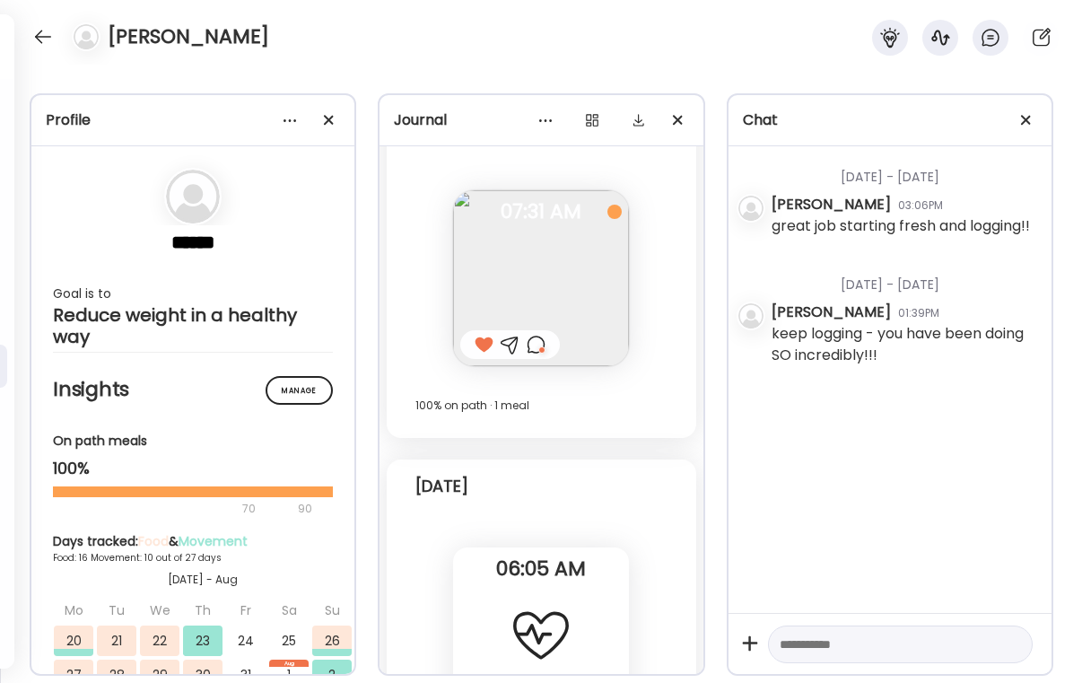
scroll to position [18184, 0]
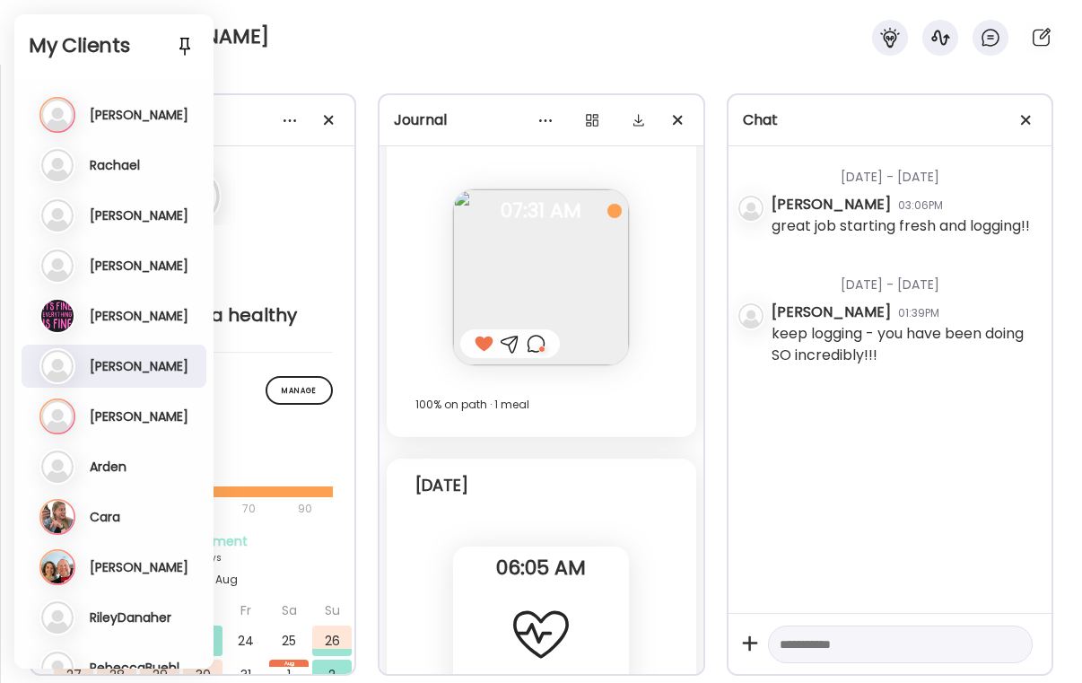
click at [123, 429] on div "Ka Kathy Danaher Last meal: 18h ago Last message: 28d ago You: Where are my foo…" at bounding box center [115, 416] width 153 height 36
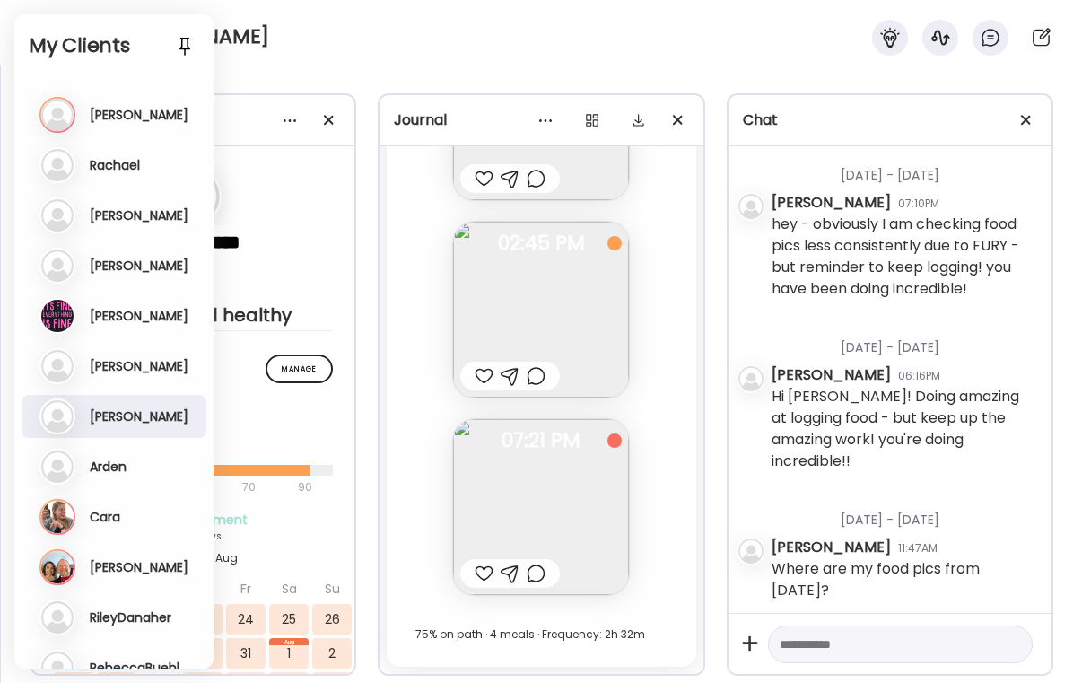
scroll to position [1337, 0]
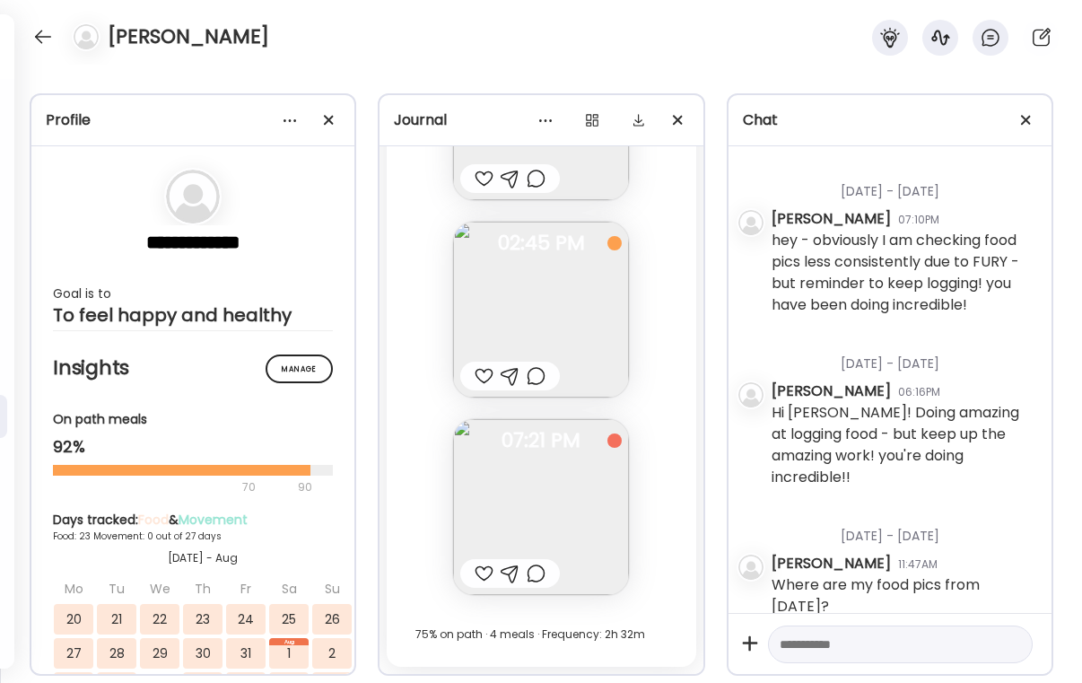
click at [484, 574] on div at bounding box center [484, 573] width 19 height 22
click at [536, 579] on div at bounding box center [536, 573] width 19 height 22
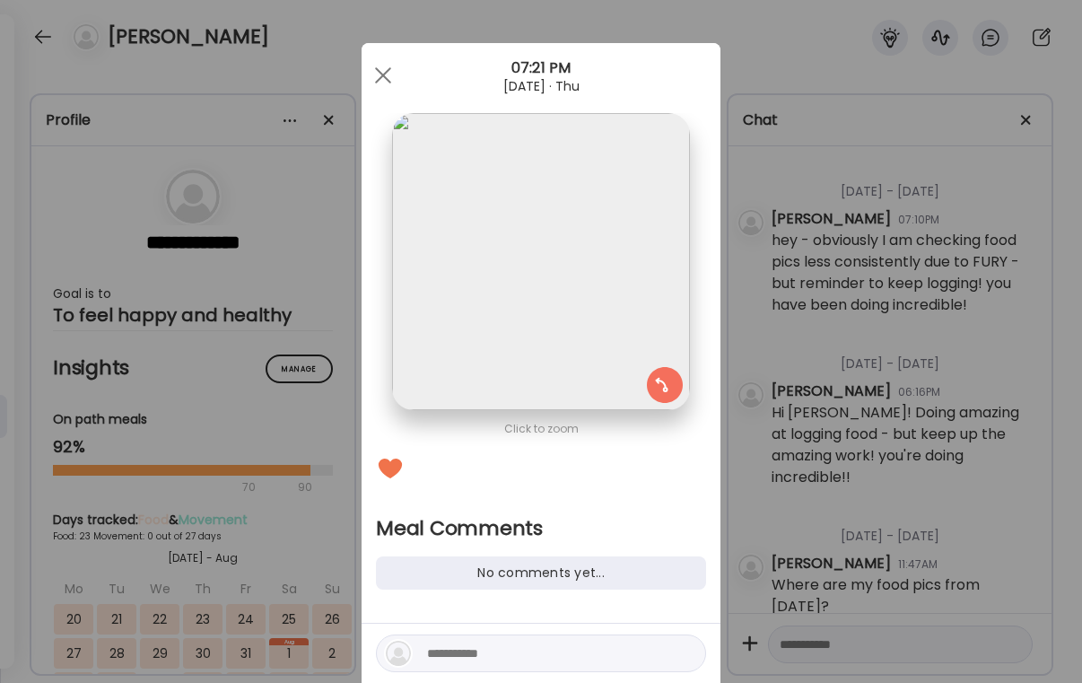
click at [466, 647] on textarea at bounding box center [548, 653] width 242 height 22
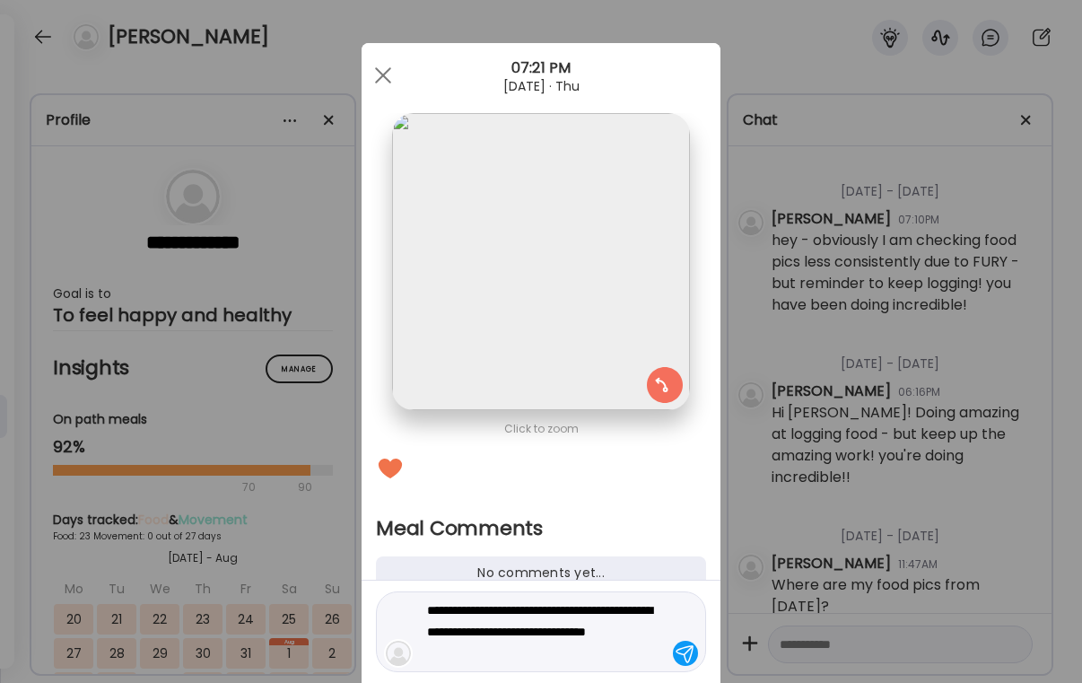
type textarea "**********"
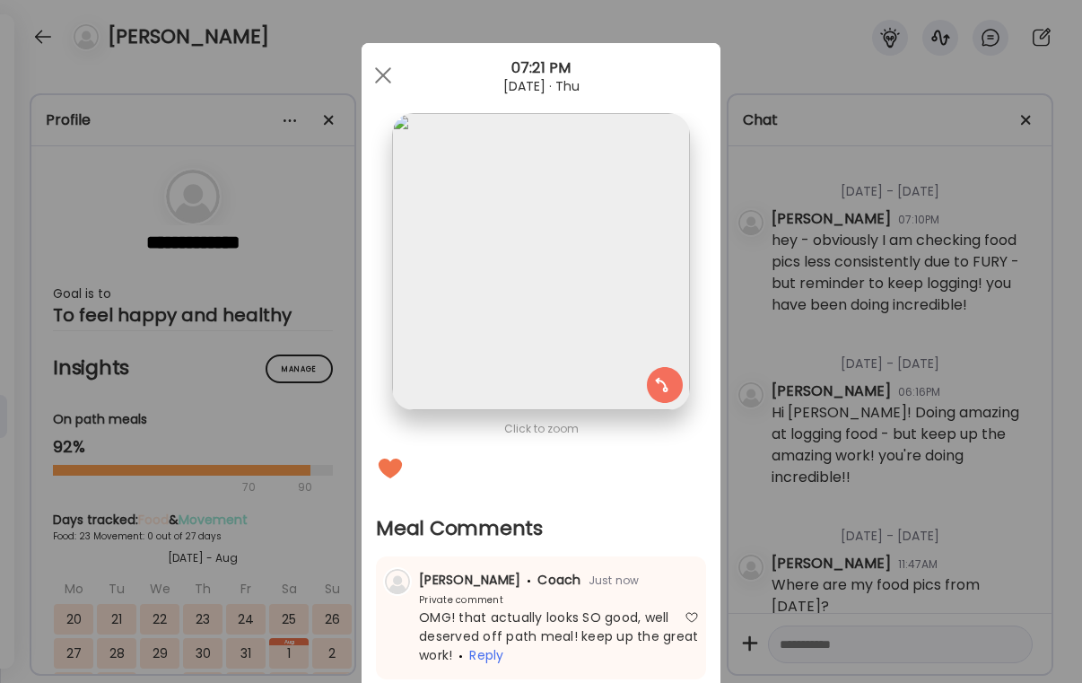
click at [779, 583] on div "Ate Coach Dashboard Wahoo! It’s official Take a moment to set up your Coach Pro…" at bounding box center [541, 341] width 1082 height 683
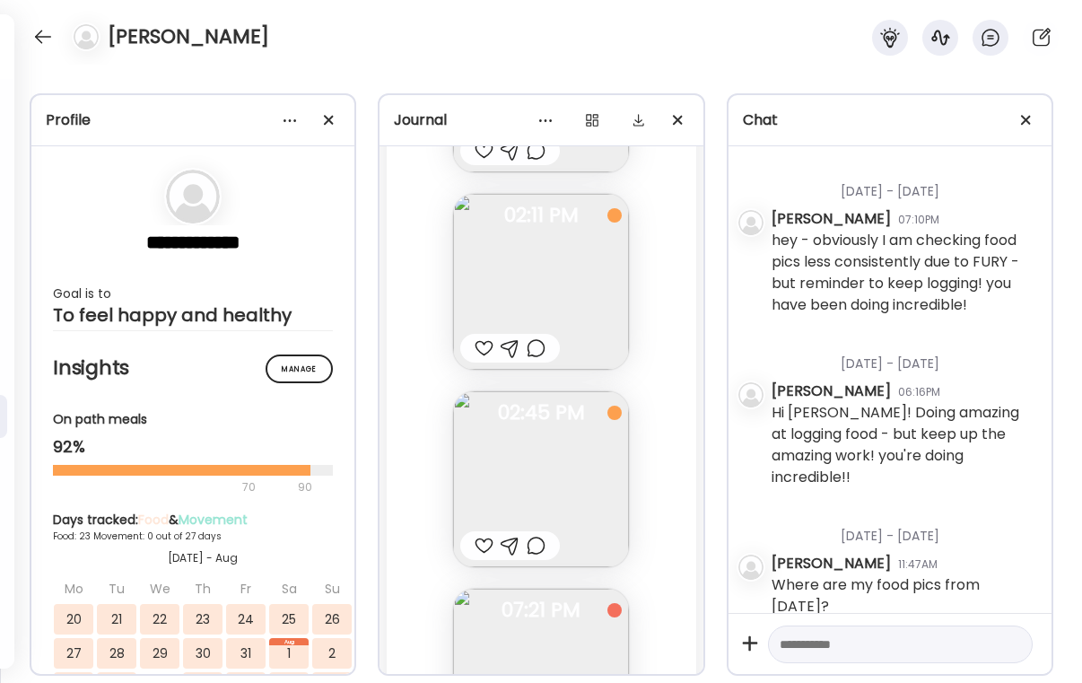
scroll to position [22436, 0]
click at [481, 543] on div at bounding box center [484, 547] width 19 height 22
click at [545, 551] on div at bounding box center [536, 547] width 19 height 22
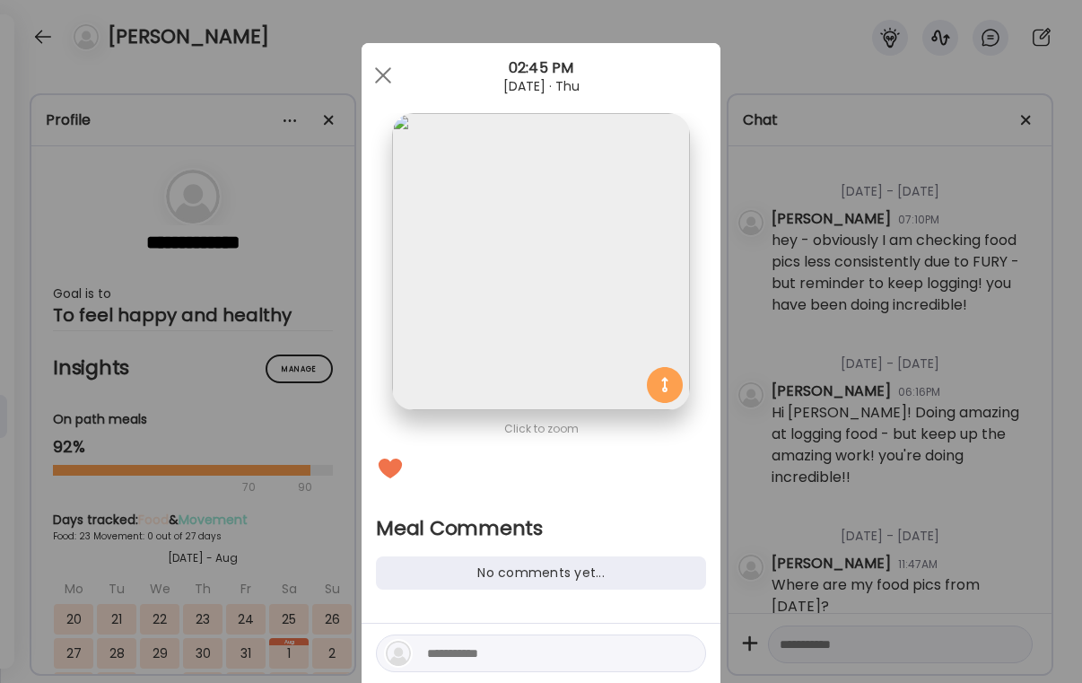
click at [558, 649] on textarea at bounding box center [548, 653] width 242 height 22
type textarea "**********"
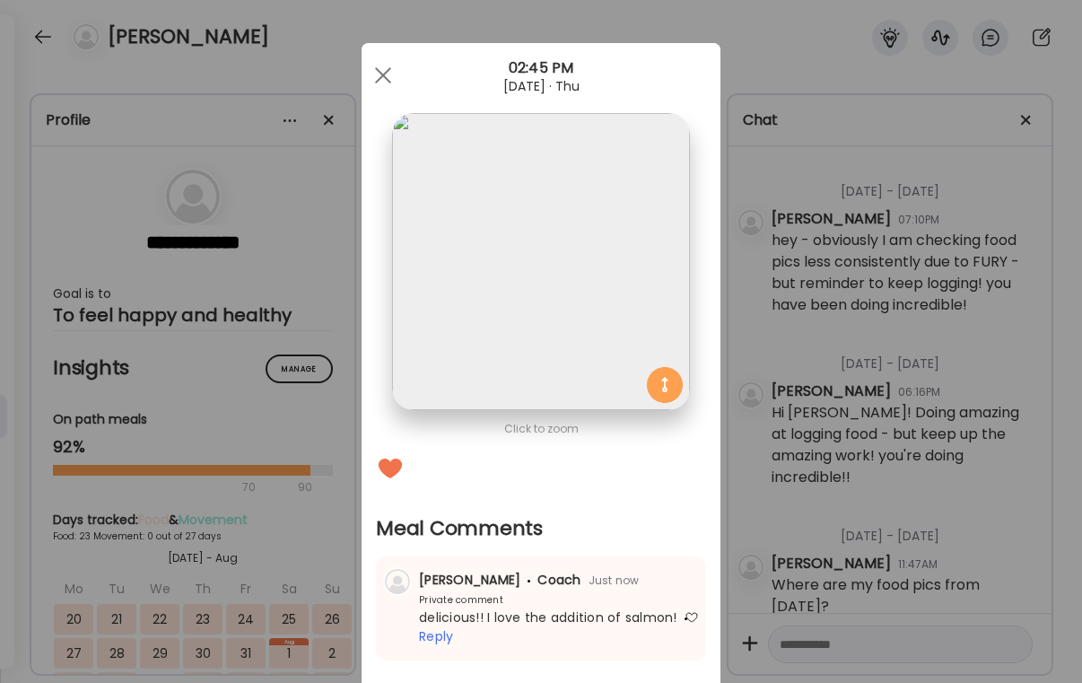
click at [1008, 499] on div "Ate Coach Dashboard Wahoo! It’s official Take a moment to set up your Coach Pro…" at bounding box center [541, 341] width 1082 height 683
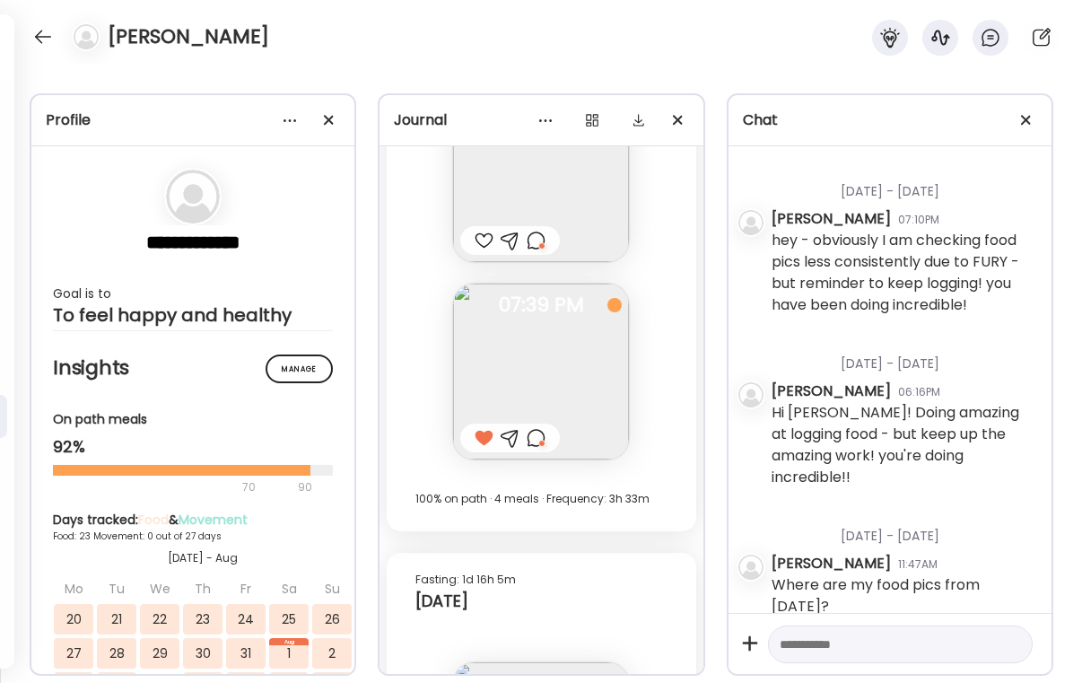
scroll to position [21764, 0]
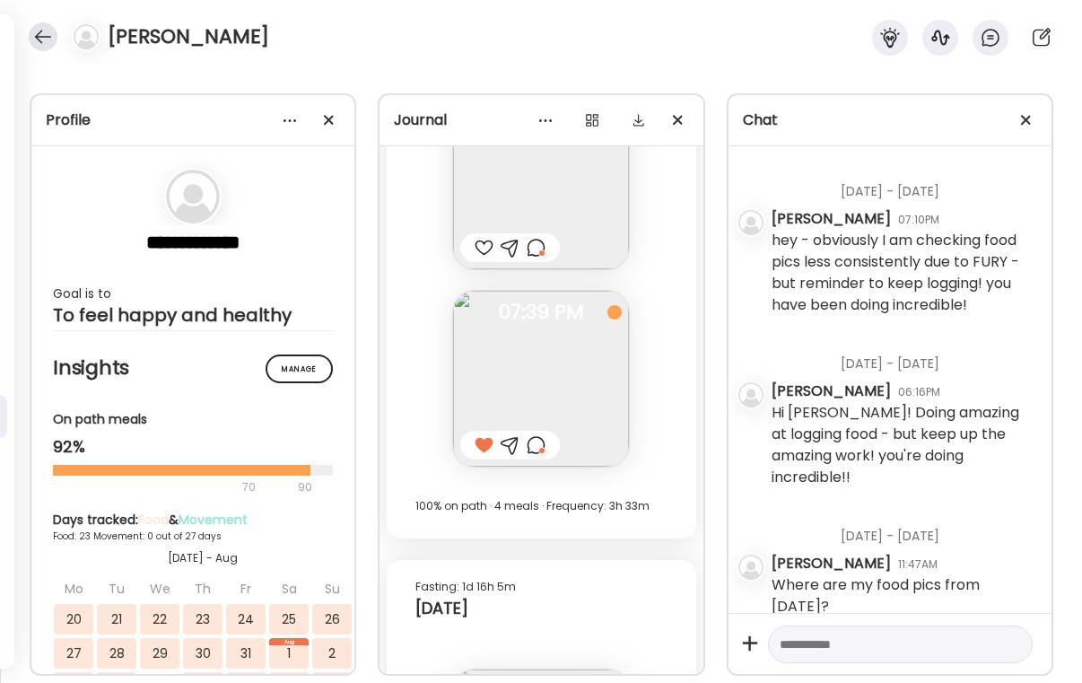
click at [36, 36] on div at bounding box center [43, 36] width 29 height 29
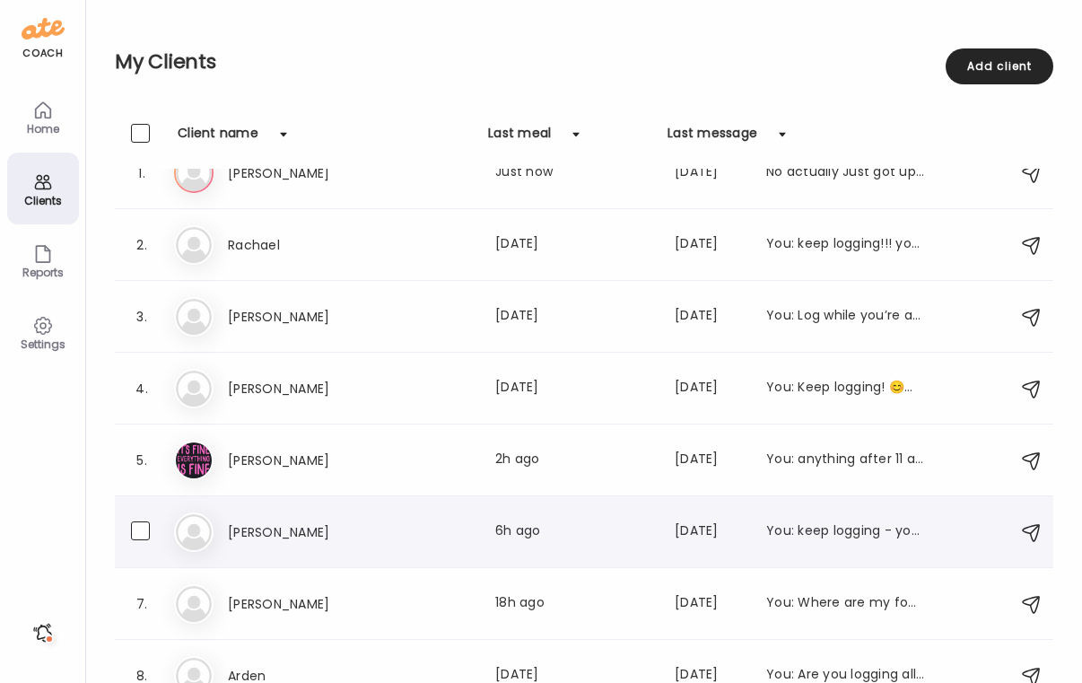
scroll to position [181, 0]
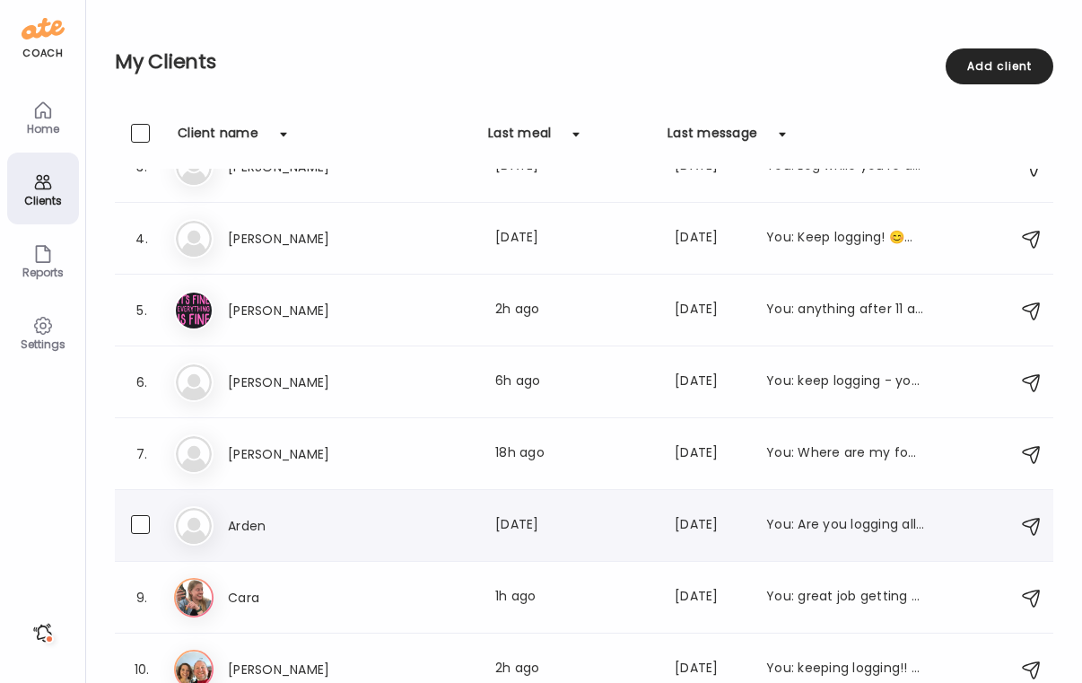
click at [339, 515] on h3 "Arden" at bounding box center [307, 526] width 158 height 22
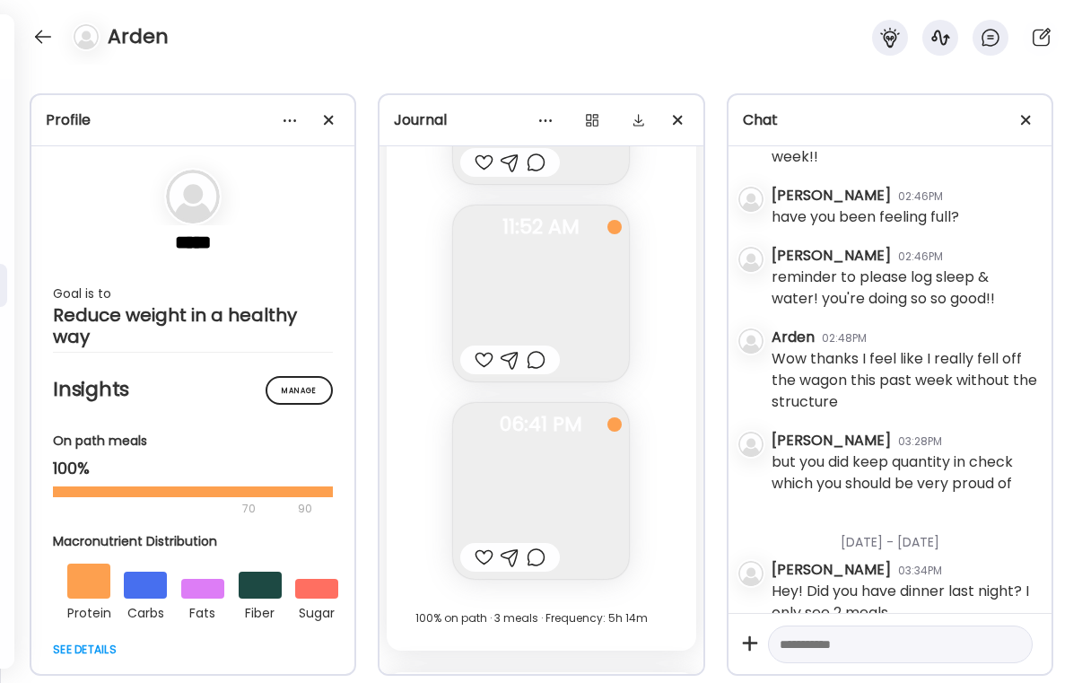
scroll to position [18005, 0]
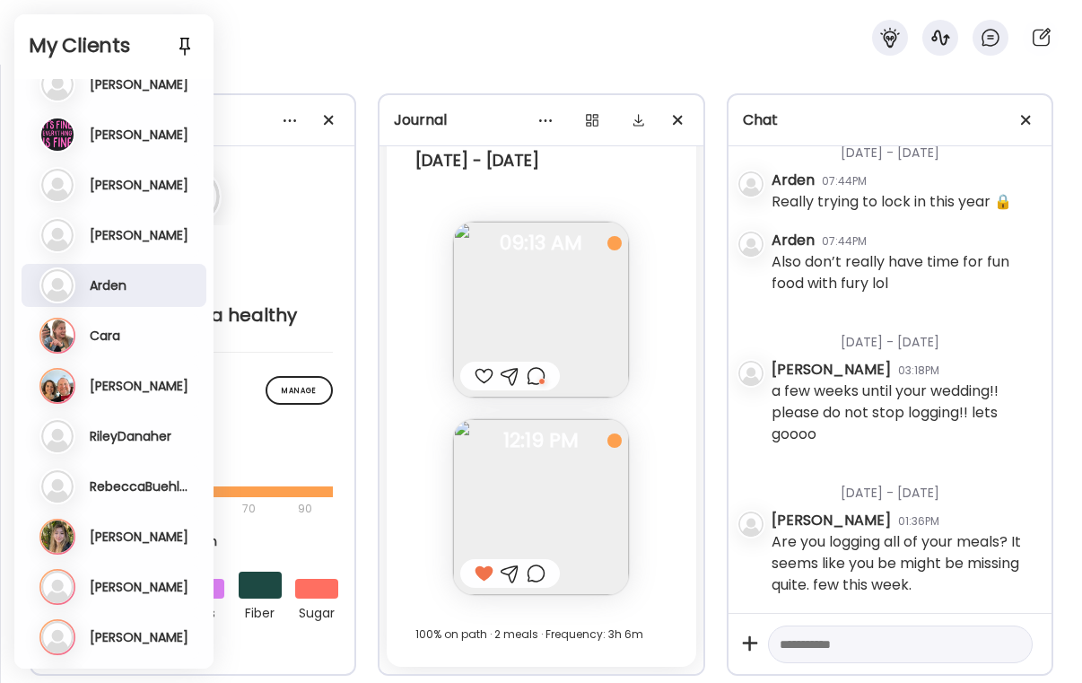
click at [50, 29] on div "My Clients Add client" at bounding box center [113, 46] width 199 height 65
click at [131, 335] on div "Ca Cara Last meal: 1h ago Last message: 66d ago You: great job getting back to …" at bounding box center [115, 336] width 153 height 36
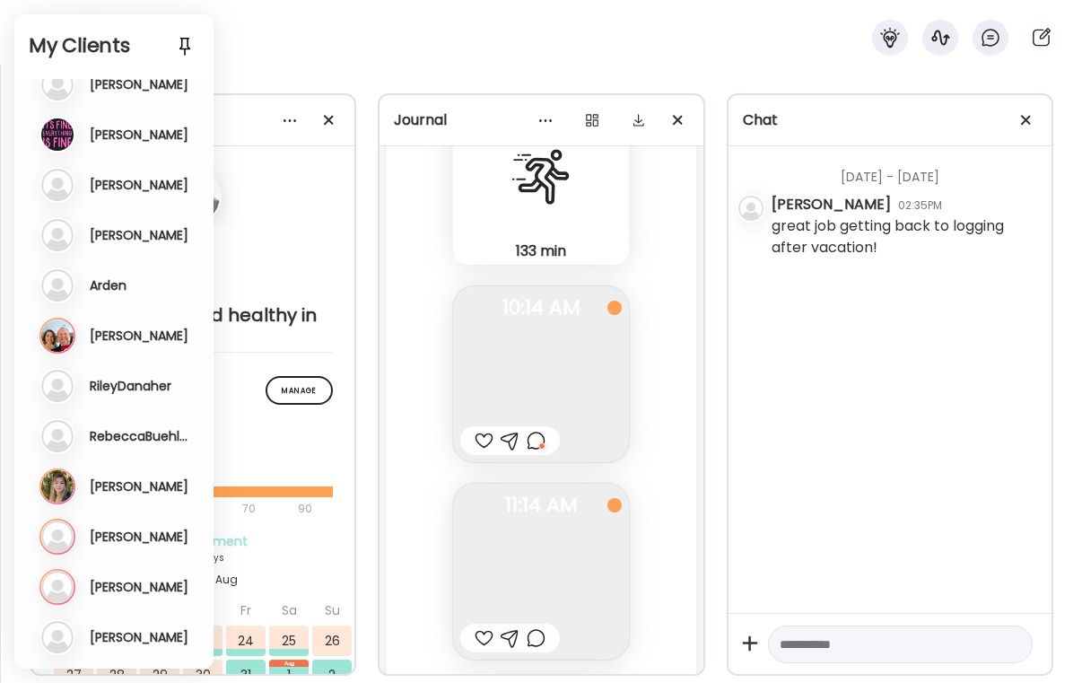
scroll to position [32837, 0]
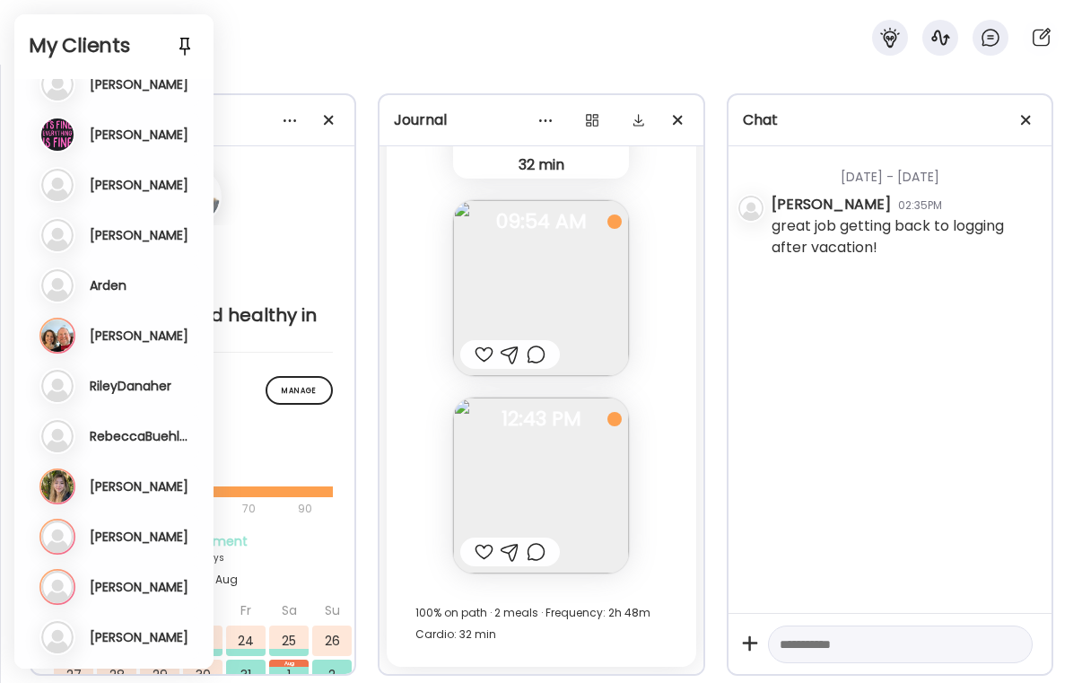
click at [478, 550] on div at bounding box center [484, 552] width 19 height 22
click at [549, 555] on div at bounding box center [510, 551] width 100 height 29
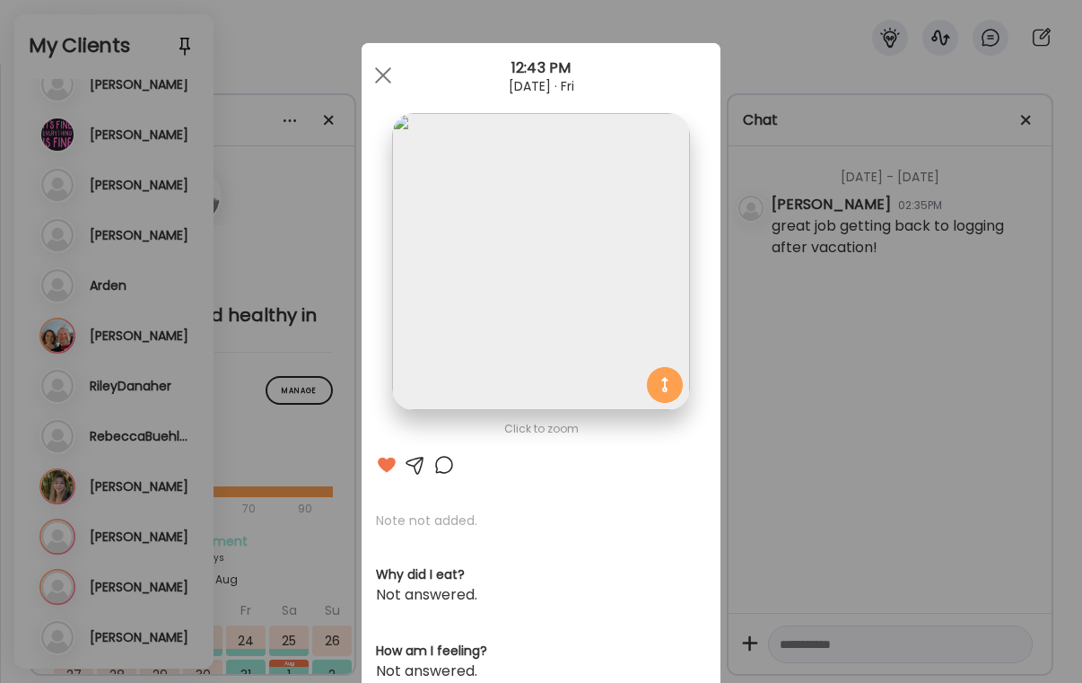
click at [444, 451] on div "Click to zoom AteMate AI Note not added. Why did I eat? Not answered. How am I …" at bounding box center [541, 571] width 359 height 1056
click at [443, 466] on div at bounding box center [444, 465] width 22 height 22
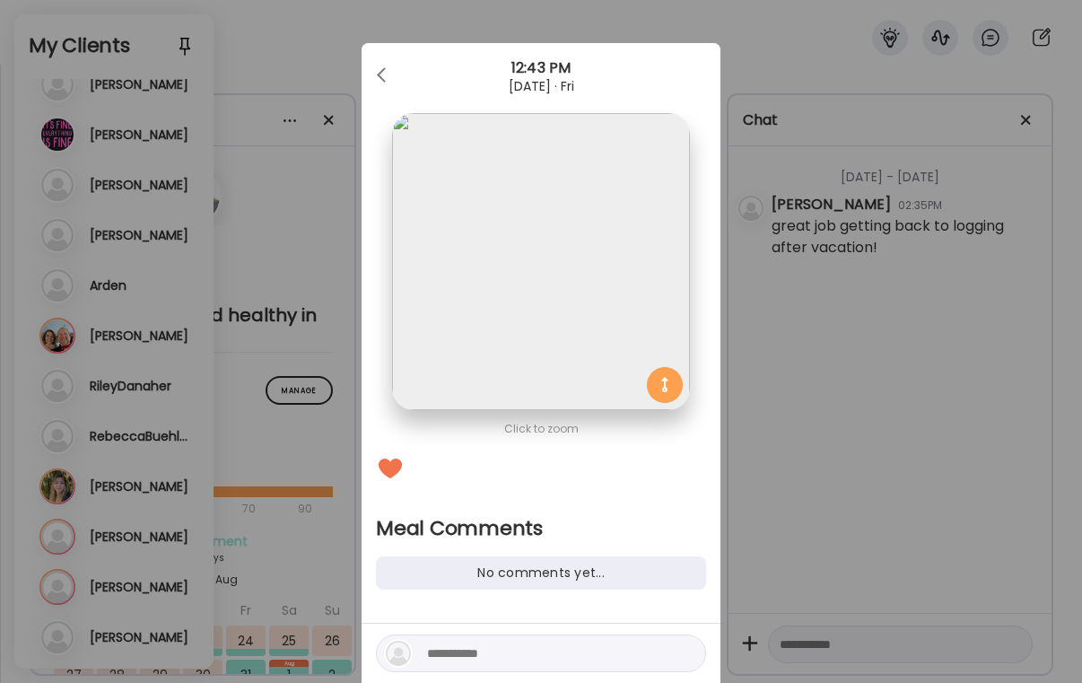
click at [466, 659] on textarea at bounding box center [548, 653] width 242 height 22
type textarea "**********"
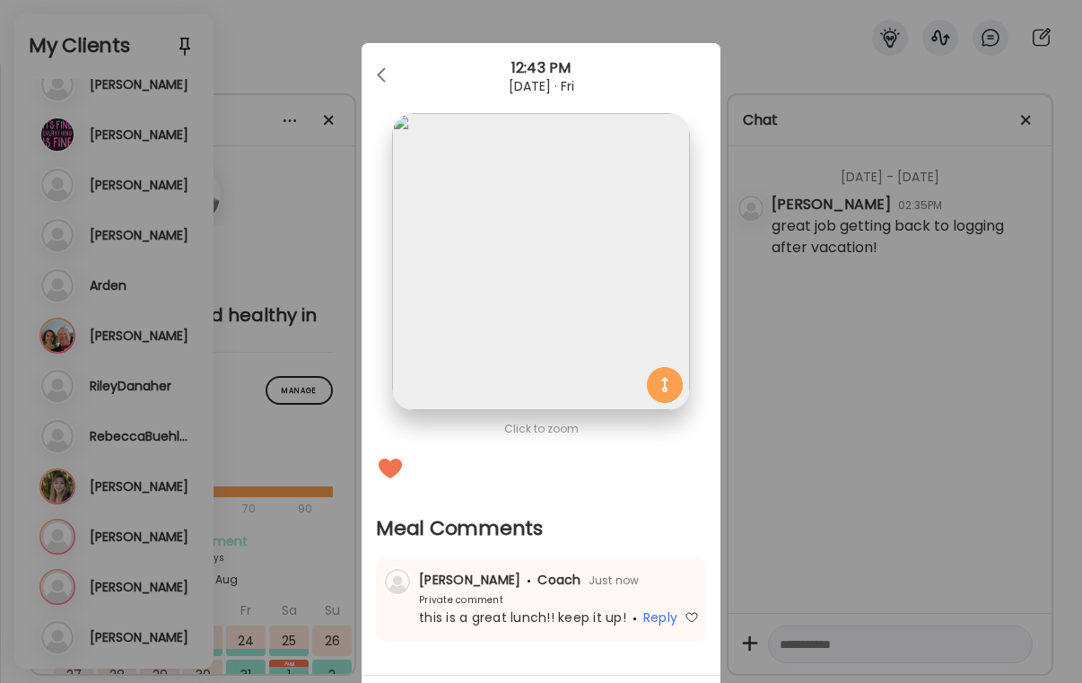
click at [947, 515] on div "Ate Coach Dashboard Wahoo! It’s official Take a moment to set up your Coach Pro…" at bounding box center [541, 341] width 1082 height 683
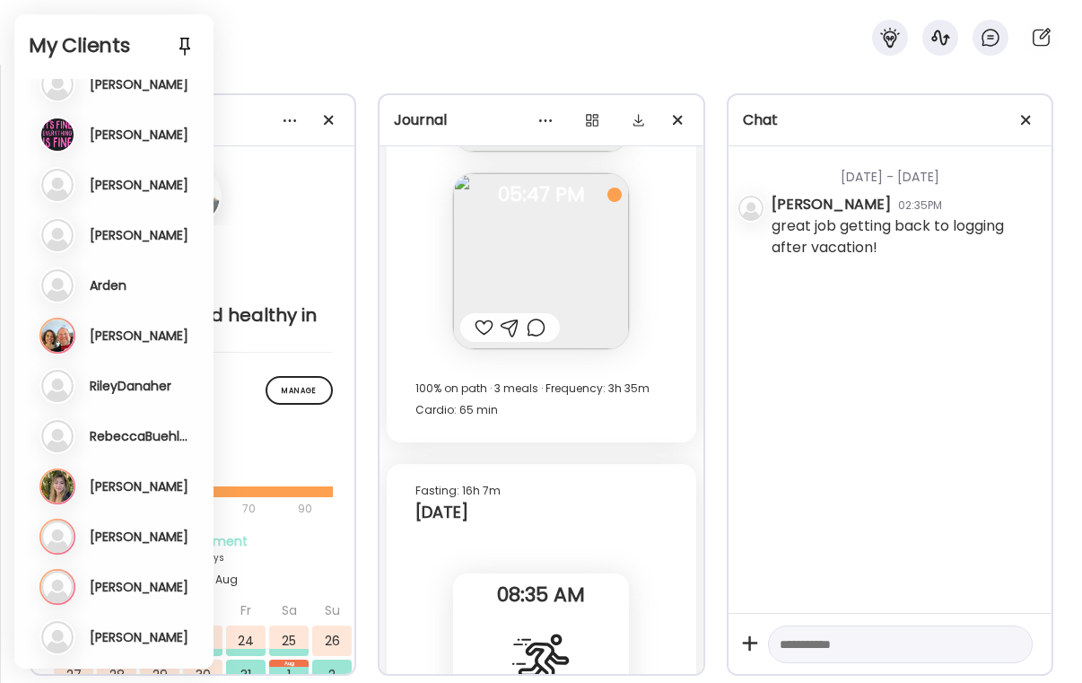
scroll to position [32243, 0]
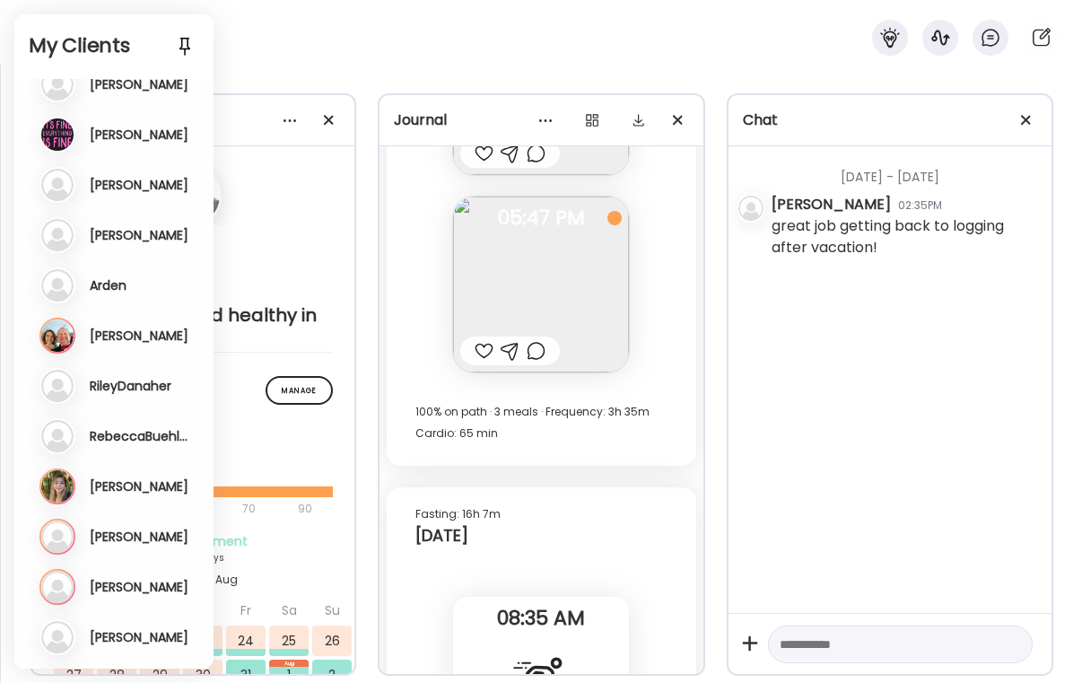
click at [483, 342] on div at bounding box center [484, 351] width 19 height 22
click at [543, 370] on img at bounding box center [541, 284] width 176 height 176
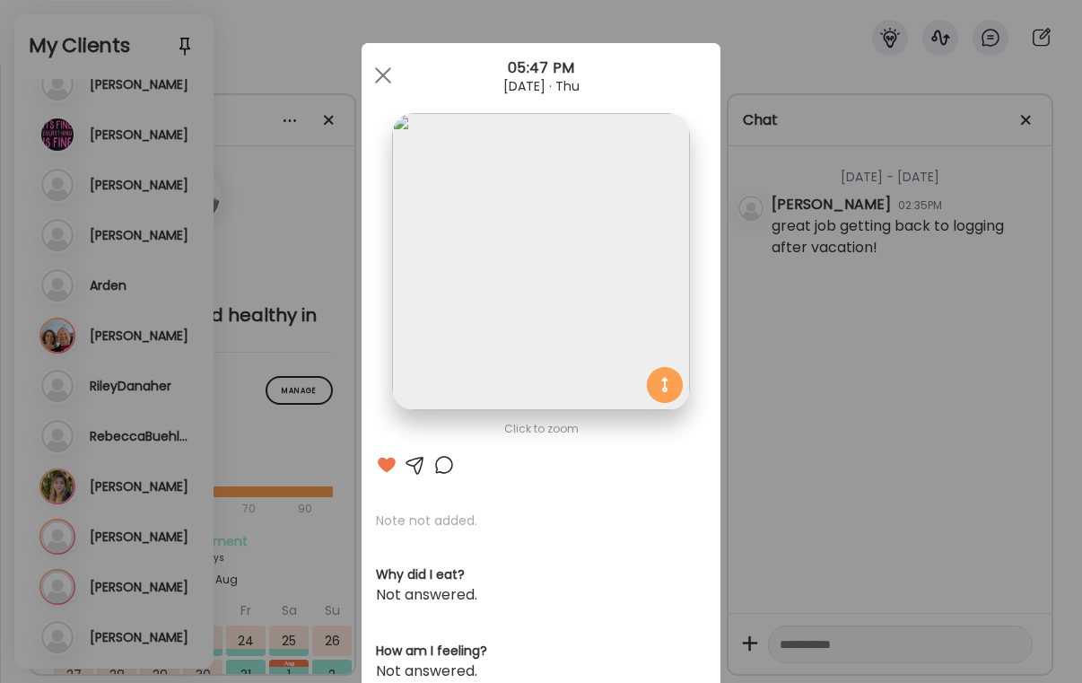
click at [449, 464] on div at bounding box center [444, 465] width 22 height 22
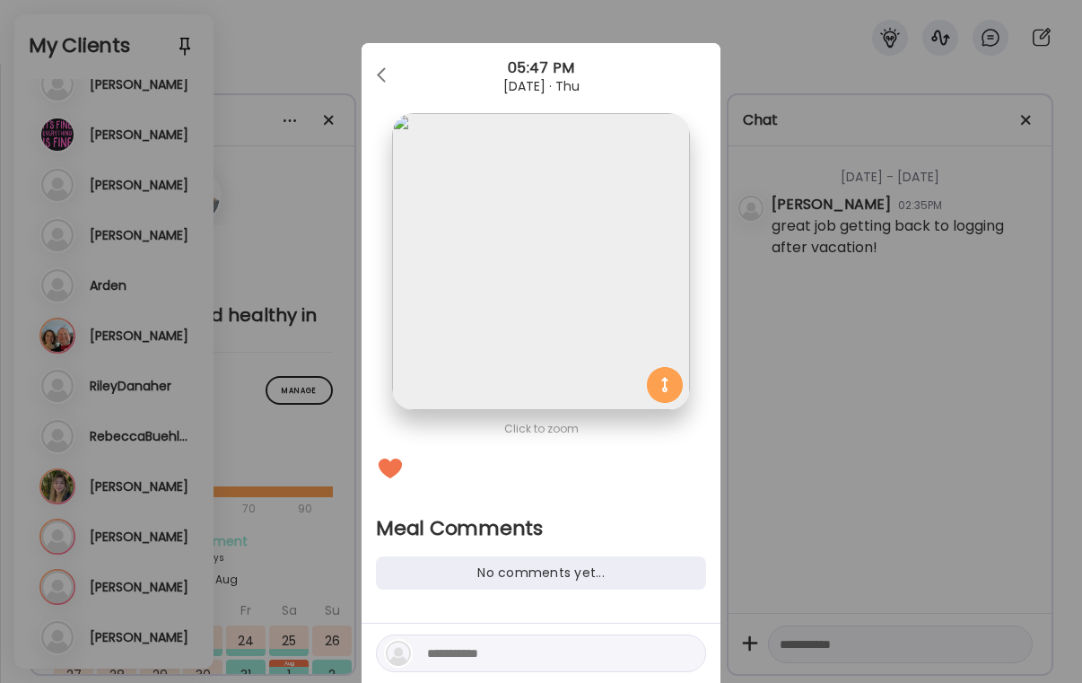
click at [492, 641] on div at bounding box center [541, 653] width 330 height 38
click at [465, 663] on textarea at bounding box center [548, 653] width 242 height 22
type textarea "**********"
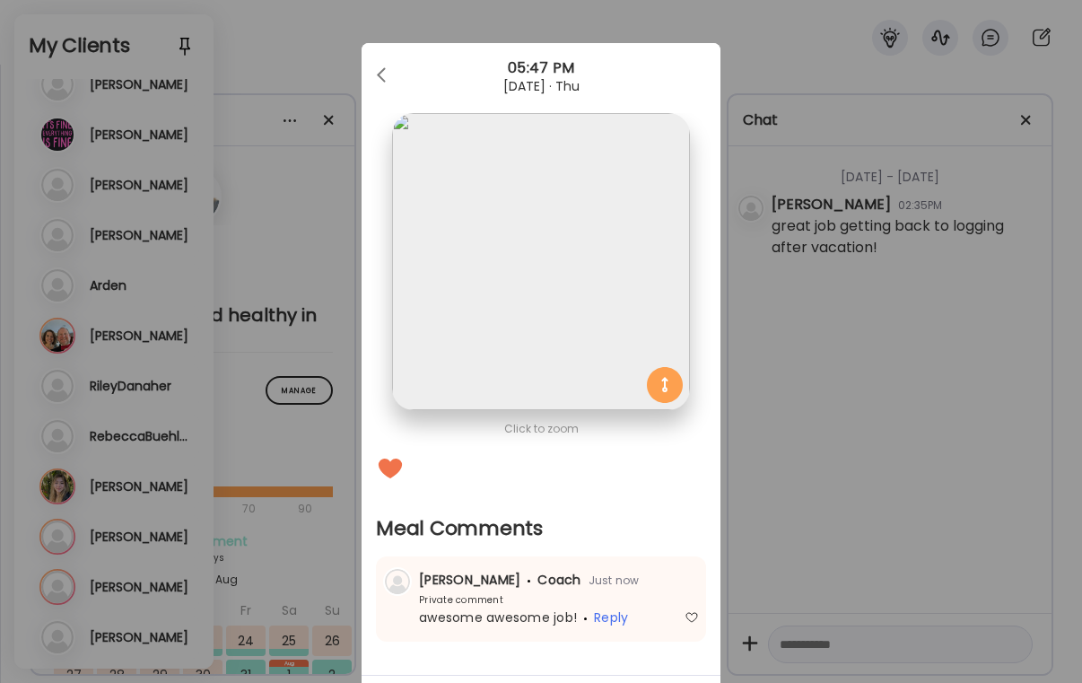
click at [750, 455] on div "Ate Coach Dashboard Wahoo! It’s official Take a moment to set up your Coach Pro…" at bounding box center [541, 341] width 1082 height 683
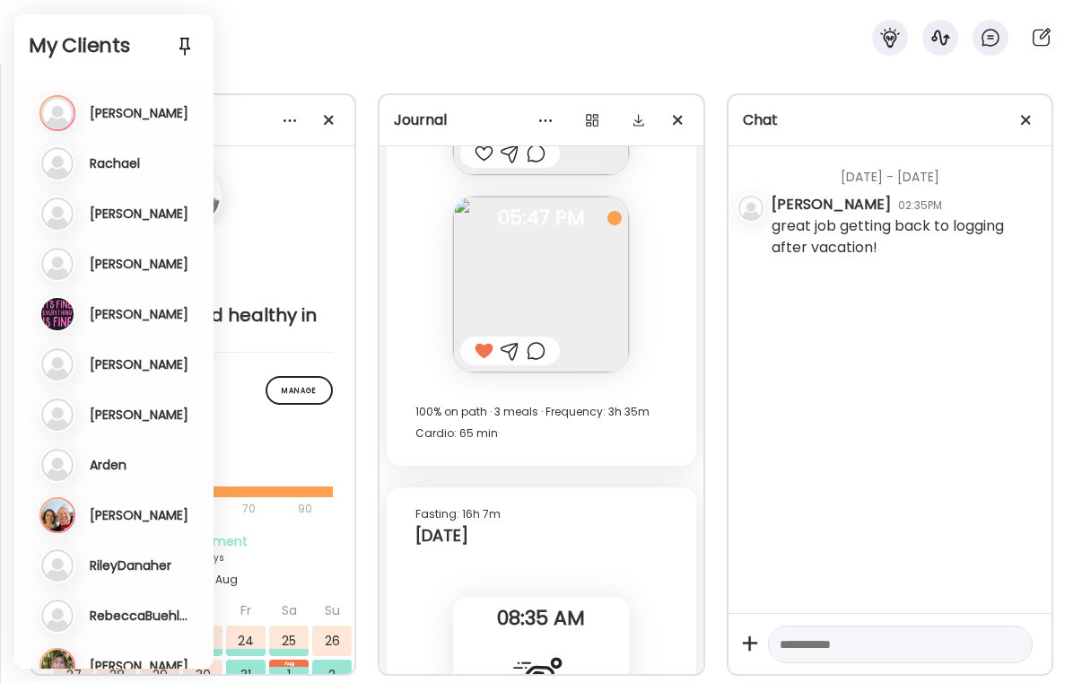
scroll to position [5, 0]
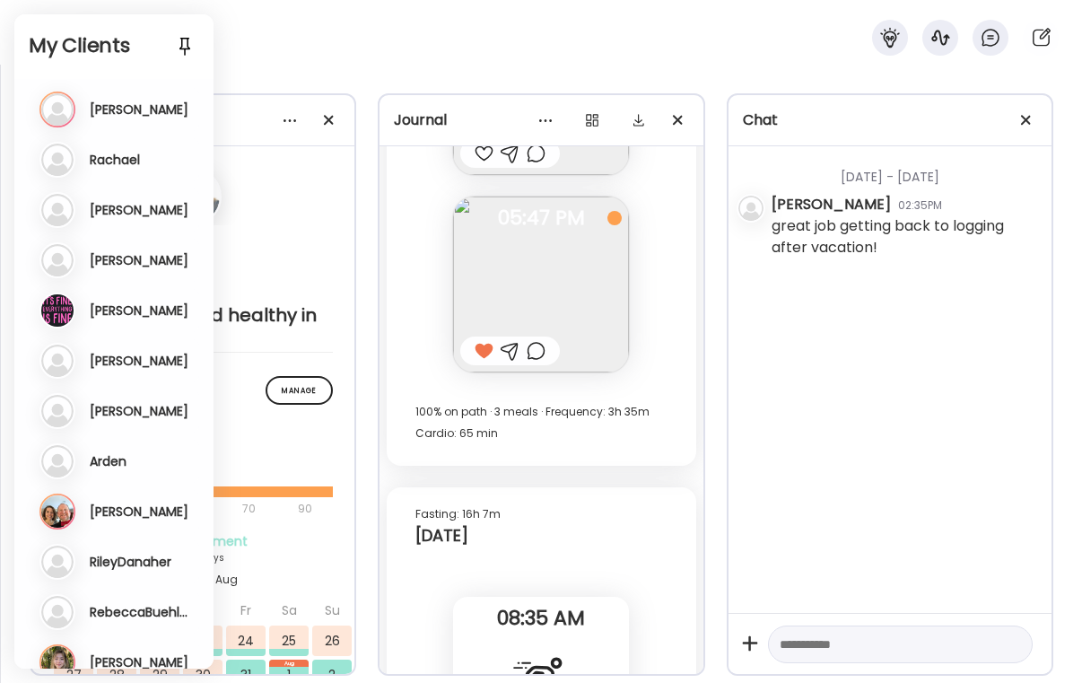
click at [287, 64] on div "Cara" at bounding box center [541, 32] width 1082 height 65
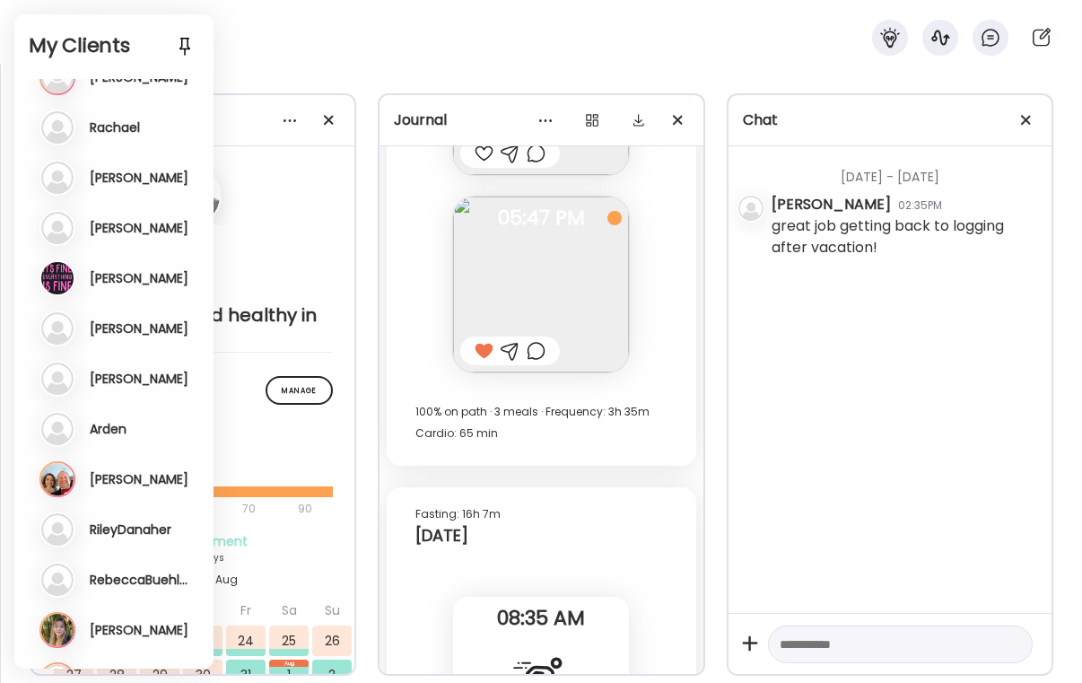
click at [115, 494] on div "B Brian Last meal: 2h ago Last message: 71d ago You: keeping logging!! enjoy yo…" at bounding box center [115, 479] width 153 height 36
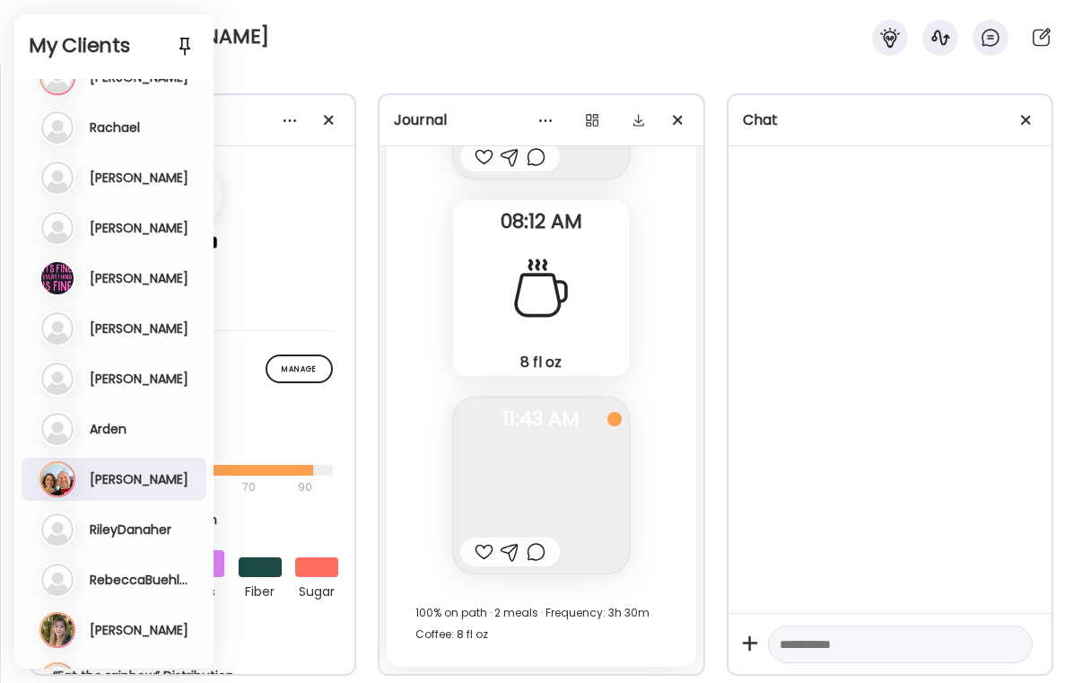
scroll to position [5268, 0]
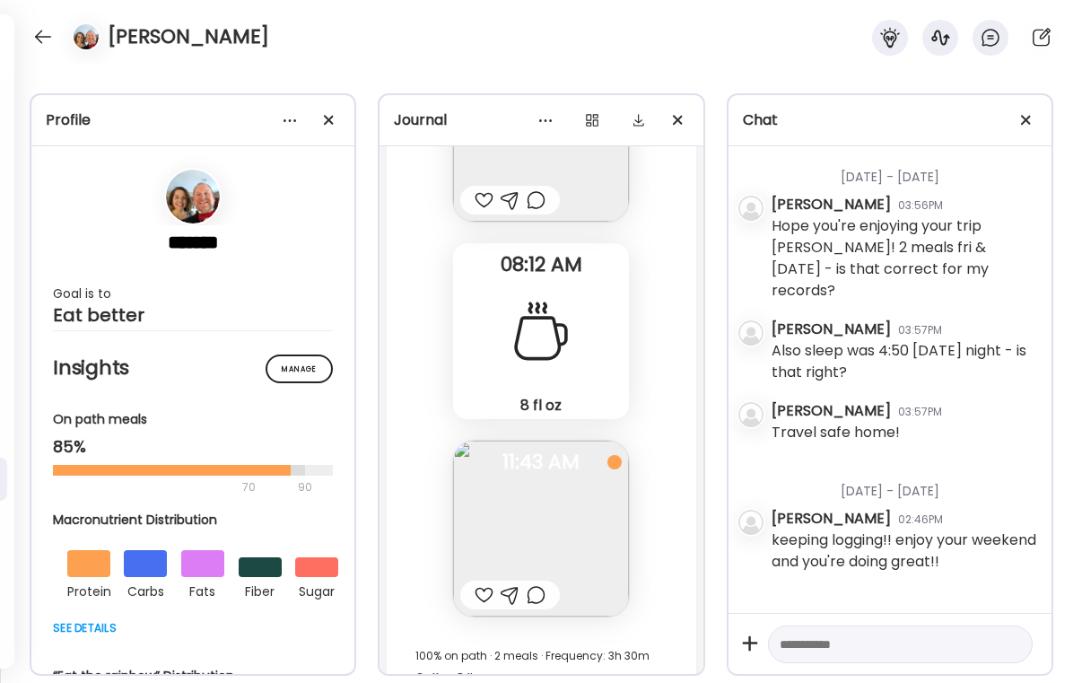
click at [532, 584] on div at bounding box center [536, 595] width 19 height 22
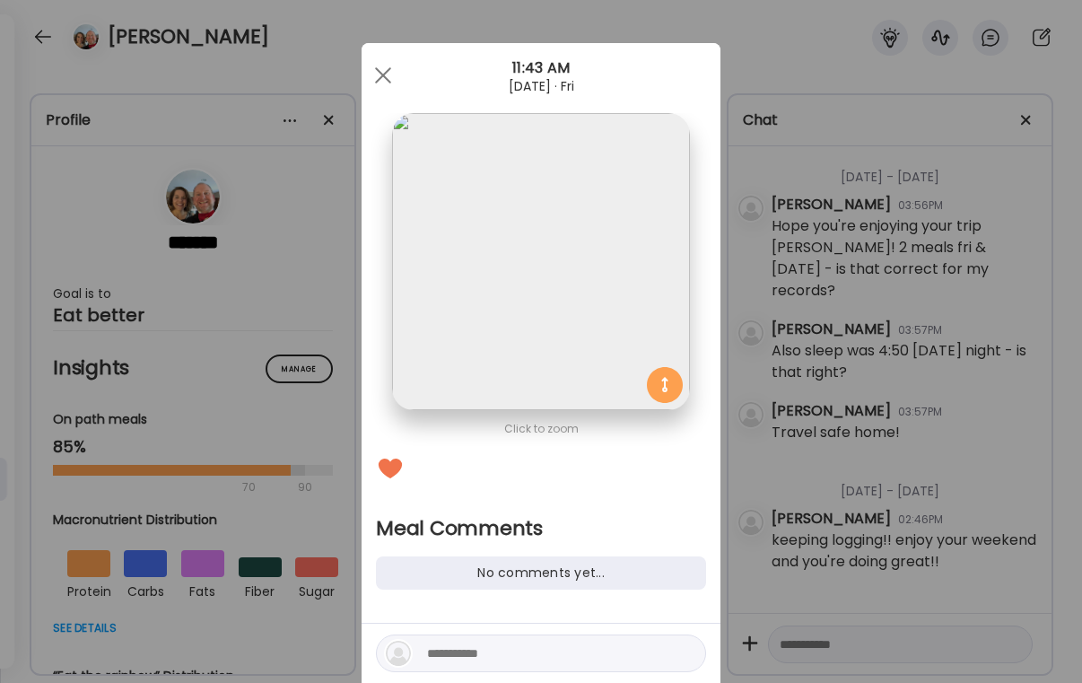
click at [477, 663] on textarea at bounding box center [548, 653] width 242 height 22
type textarea "*"
type textarea "**********"
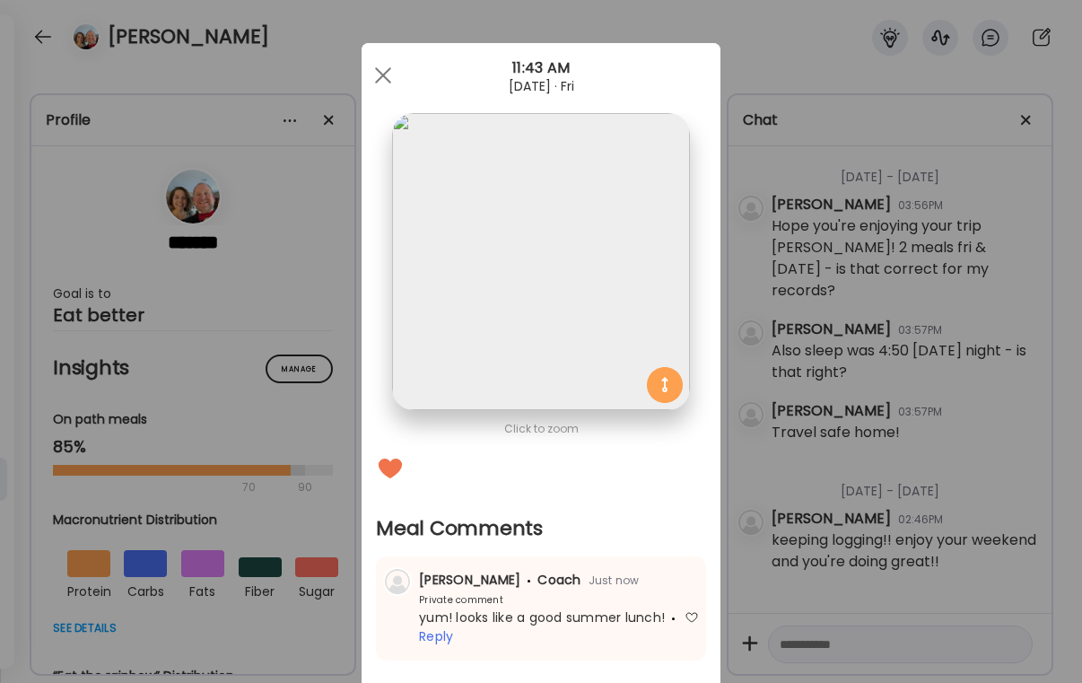
click at [814, 583] on div "Ate Coach Dashboard Wahoo! It’s official Take a moment to set up your Coach Pro…" at bounding box center [541, 341] width 1082 height 683
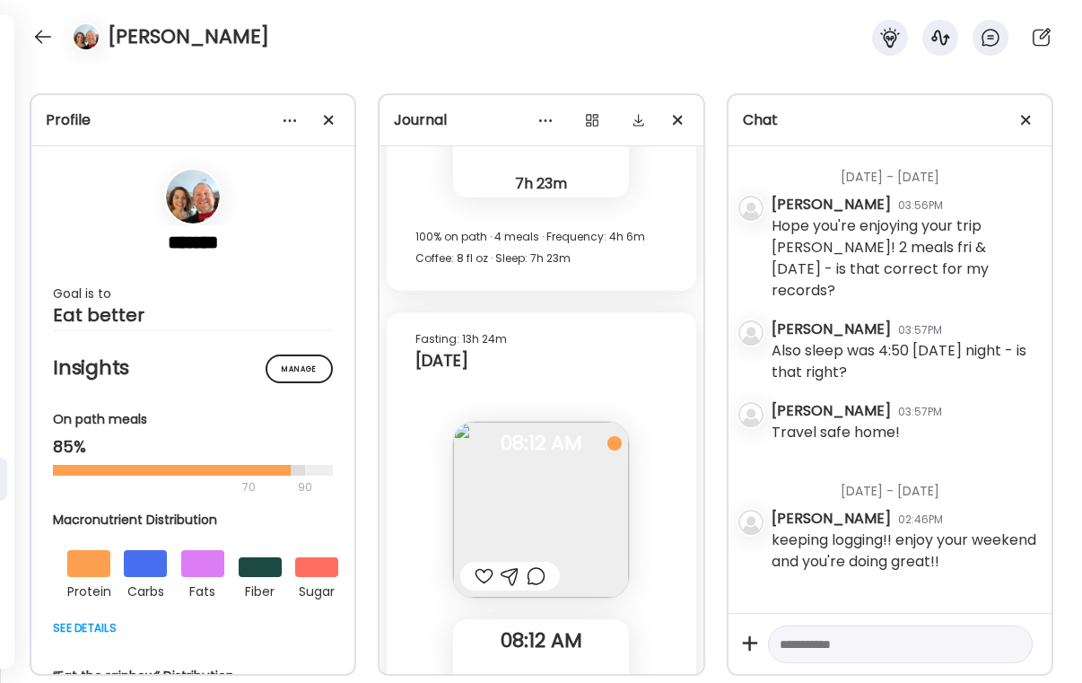
scroll to position [50968, 0]
click at [485, 565] on div at bounding box center [484, 576] width 19 height 22
click at [530, 565] on div at bounding box center [536, 576] width 19 height 22
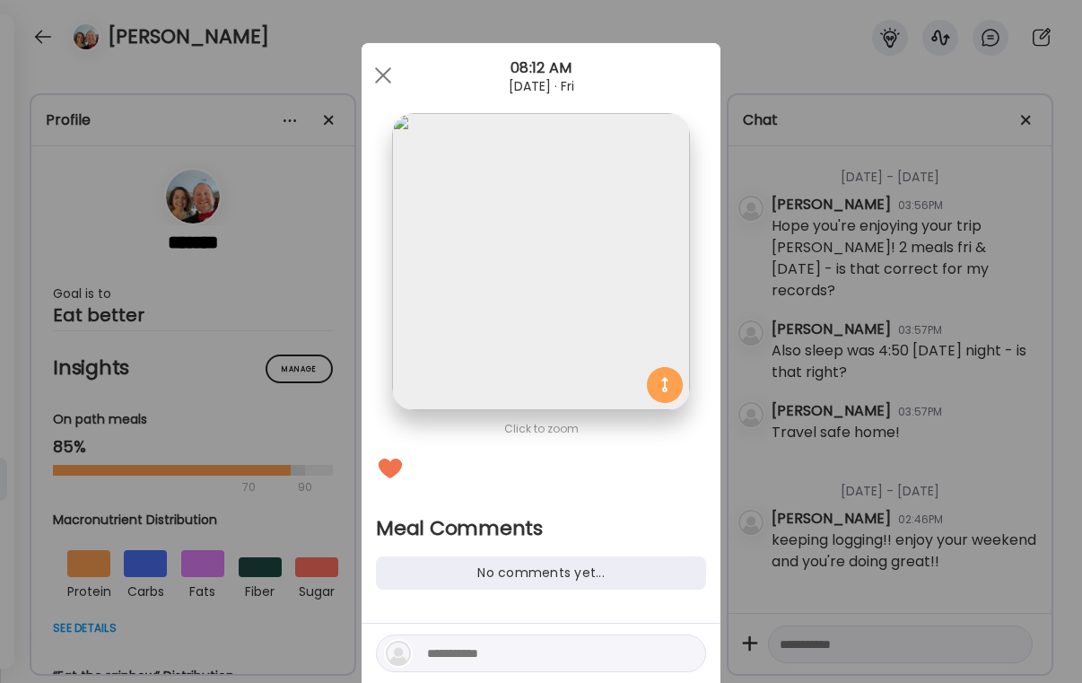
click at [513, 630] on div at bounding box center [541, 663] width 359 height 81
click at [512, 642] on textarea at bounding box center [548, 653] width 242 height 22
type textarea "*****"
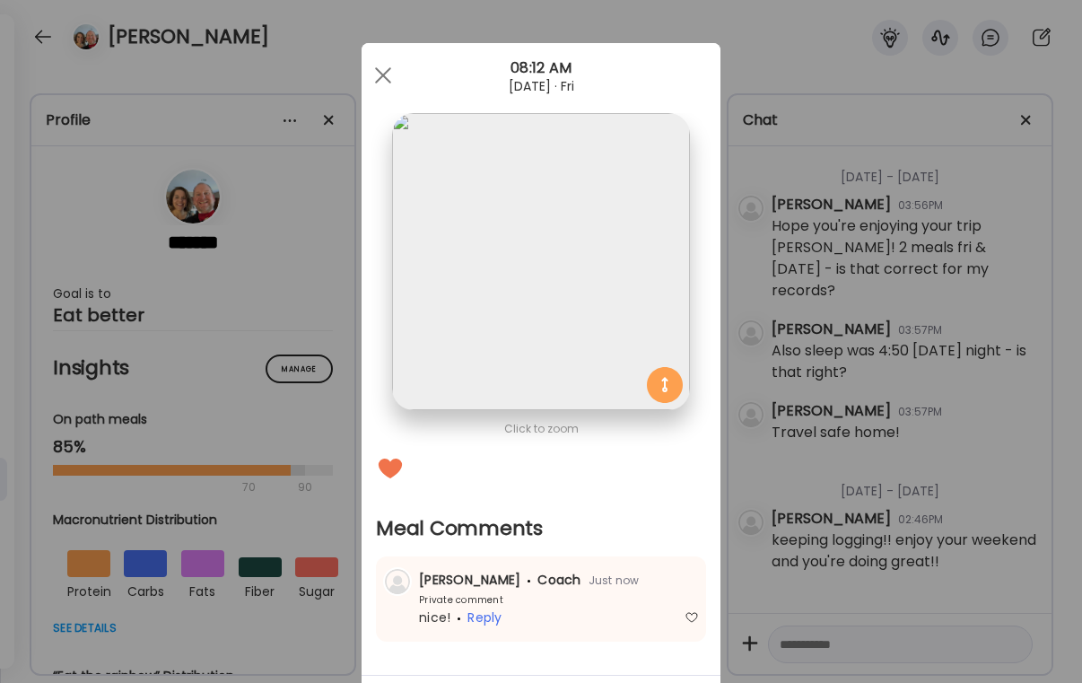
click at [919, 519] on div "Ate Coach Dashboard Wahoo! It’s official Take a moment to set up your Coach Pro…" at bounding box center [541, 341] width 1082 height 683
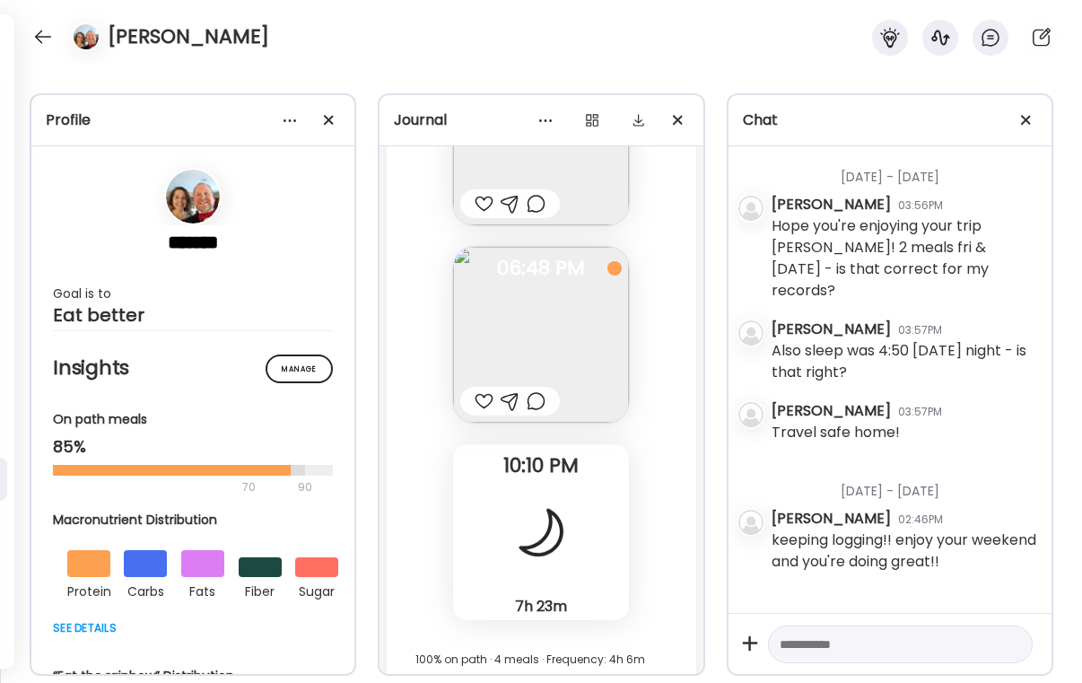
scroll to position [50542, 0]
click at [479, 394] on div at bounding box center [484, 405] width 19 height 22
click at [536, 394] on div at bounding box center [536, 405] width 19 height 22
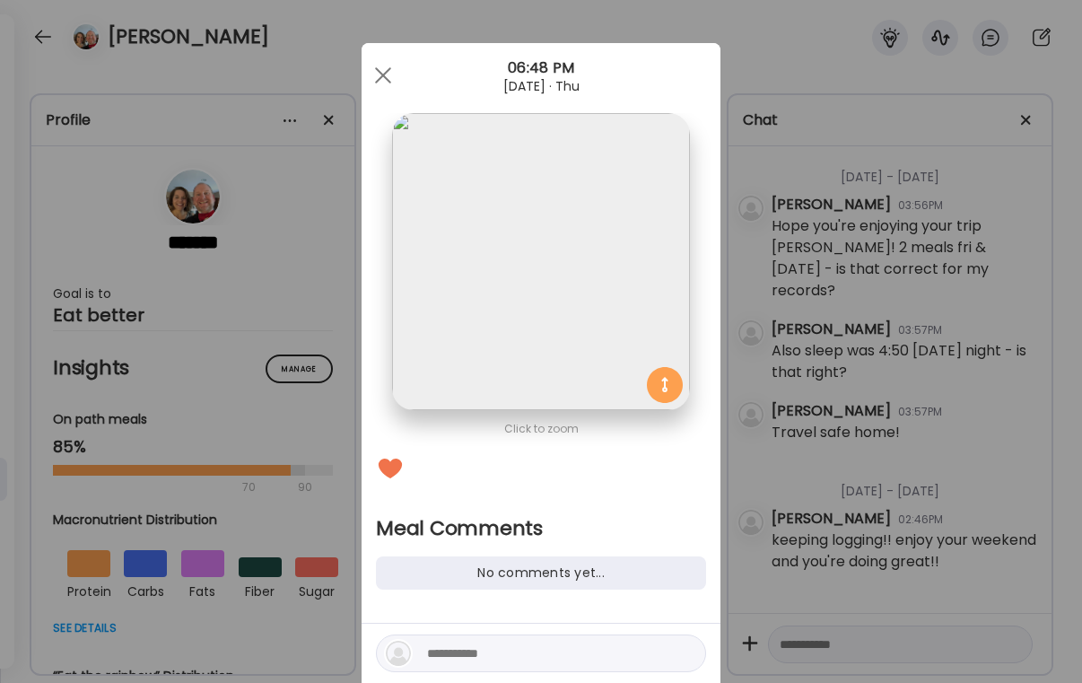
click at [475, 641] on div at bounding box center [541, 653] width 330 height 38
click at [456, 663] on textarea at bounding box center [548, 653] width 242 height 22
type textarea "*"
type textarea "***"
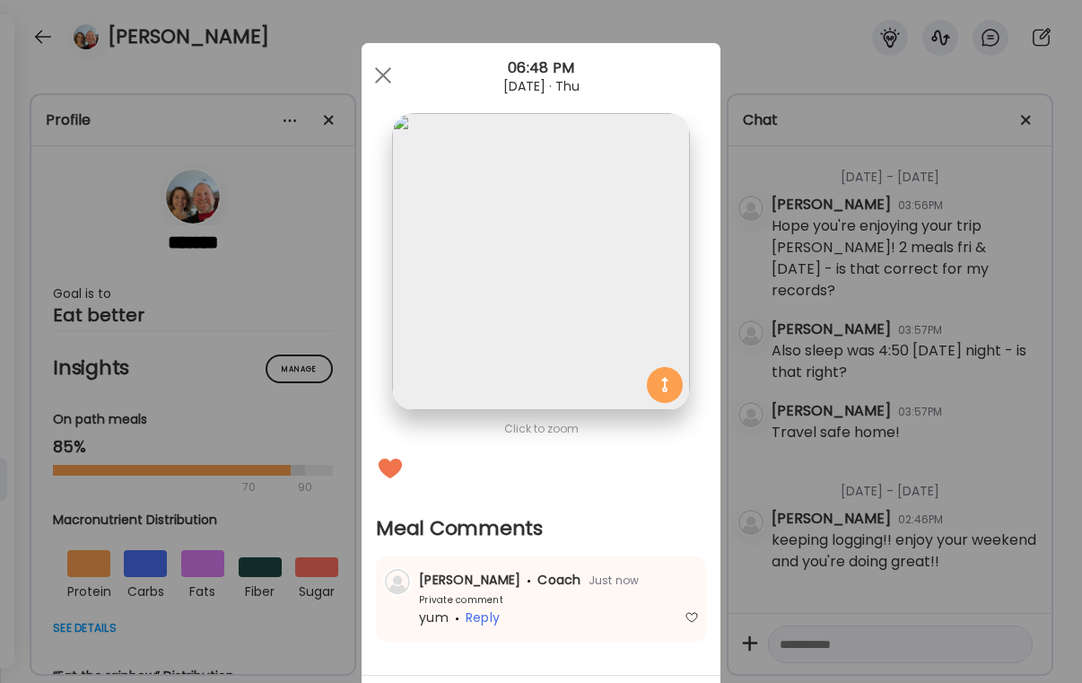
click at [850, 456] on div "Ate Coach Dashboard Wahoo! It’s official Take a moment to set up your Coach Pro…" at bounding box center [541, 341] width 1082 height 683
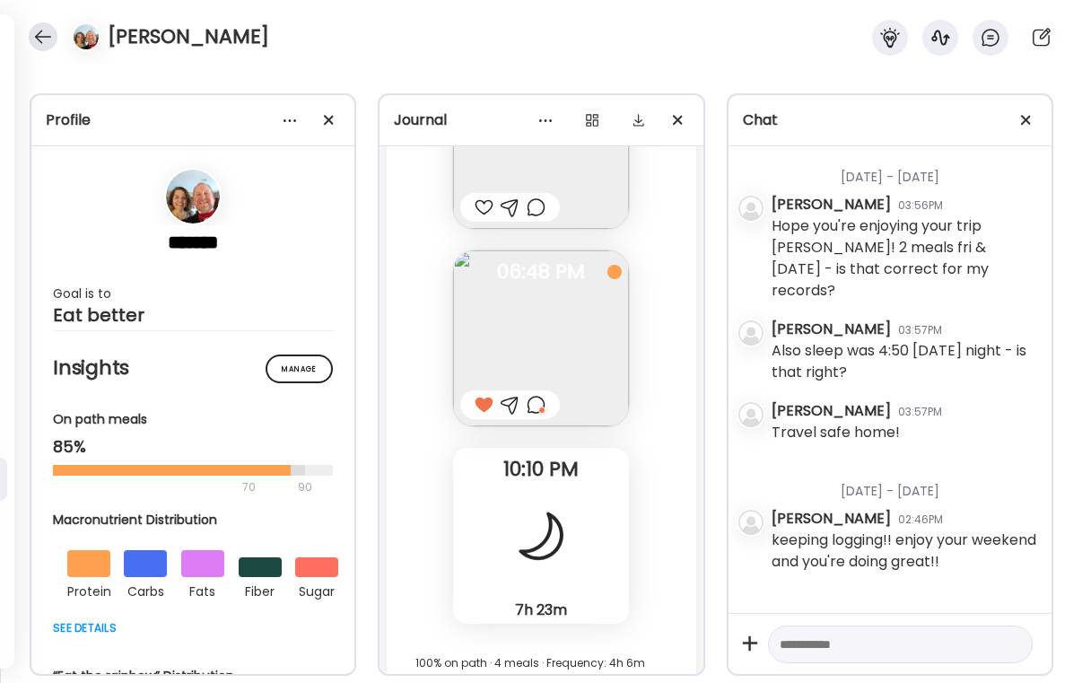
click at [46, 44] on div at bounding box center [43, 36] width 29 height 29
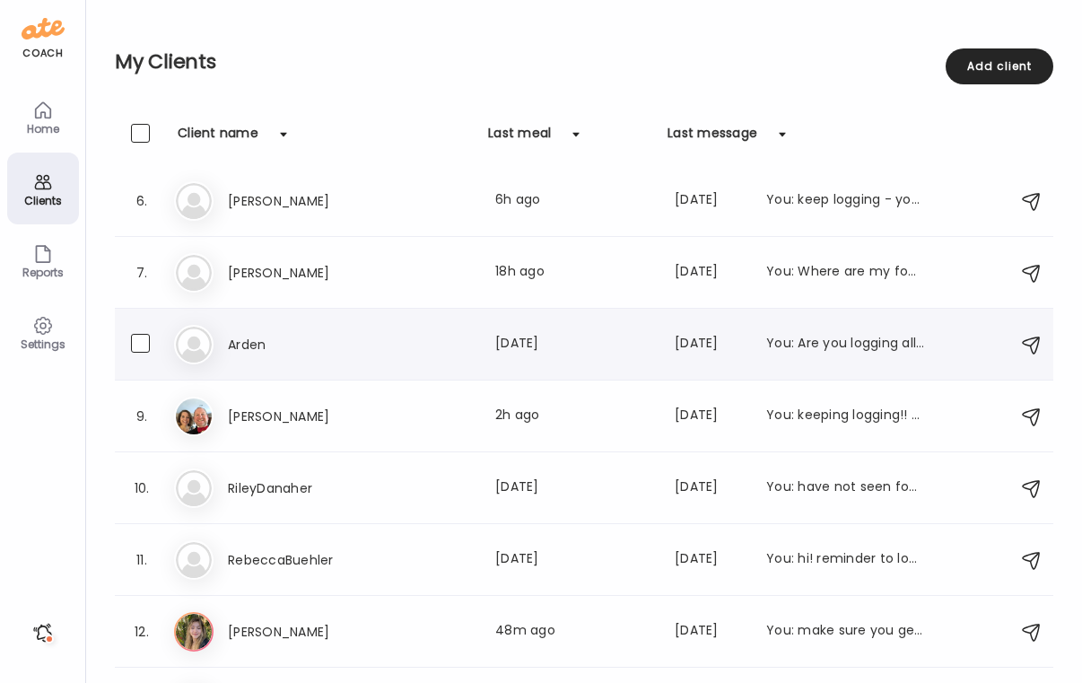
scroll to position [365, 0]
